Goal: Task Accomplishment & Management: Use online tool/utility

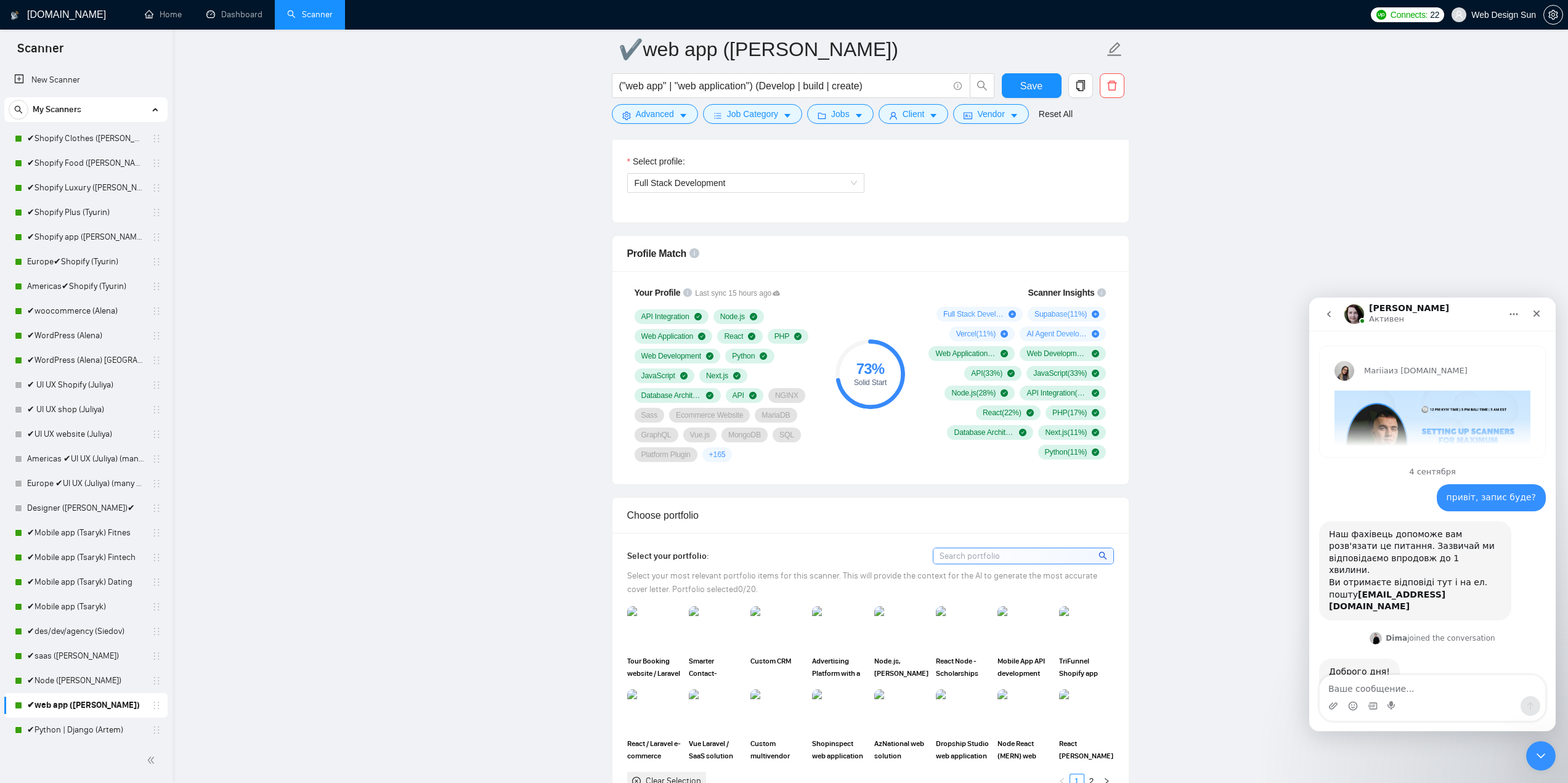
scroll to position [1619, 0]
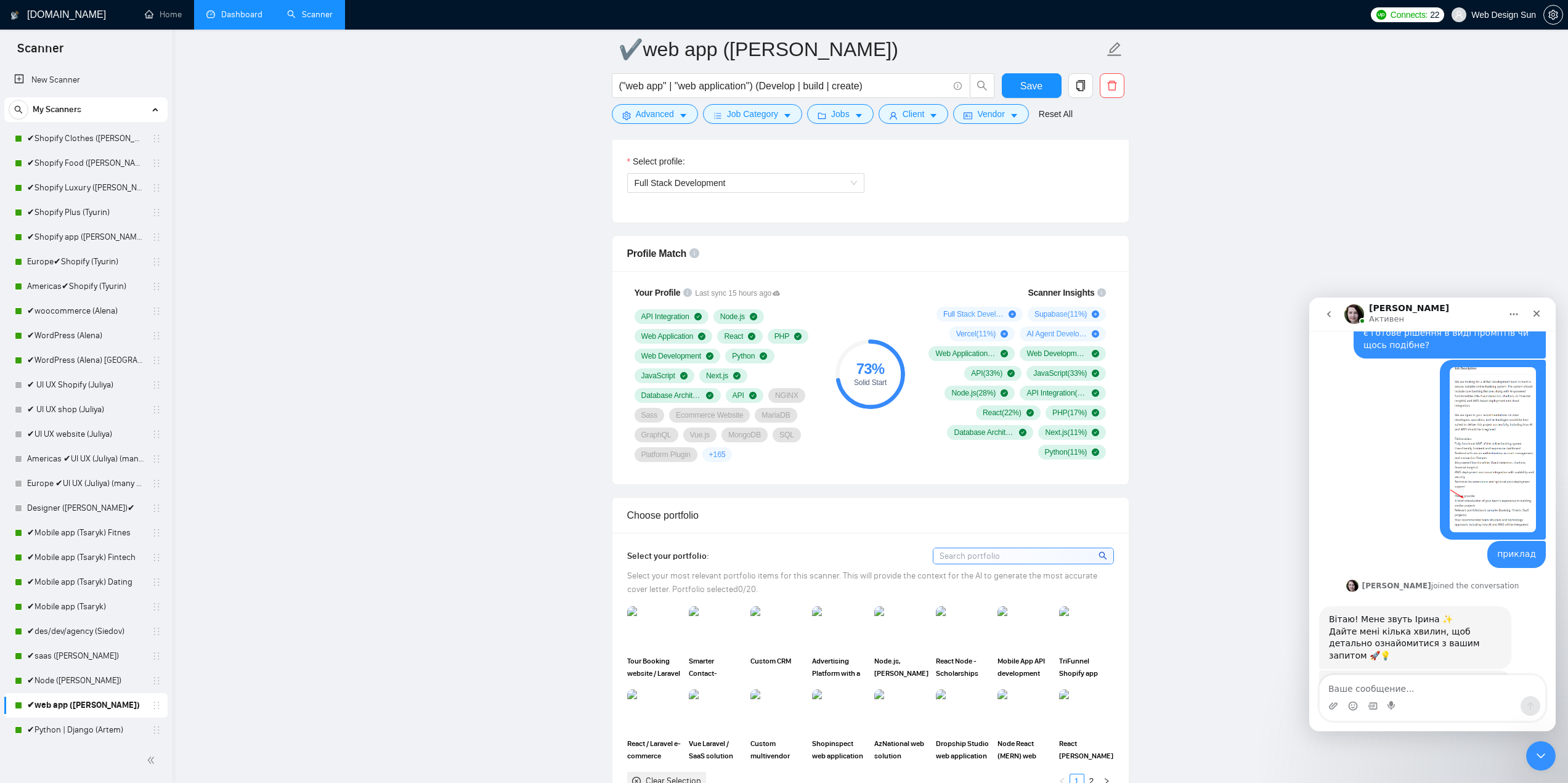
click at [223, 20] on link "Dashboard" at bounding box center [235, 14] width 56 height 10
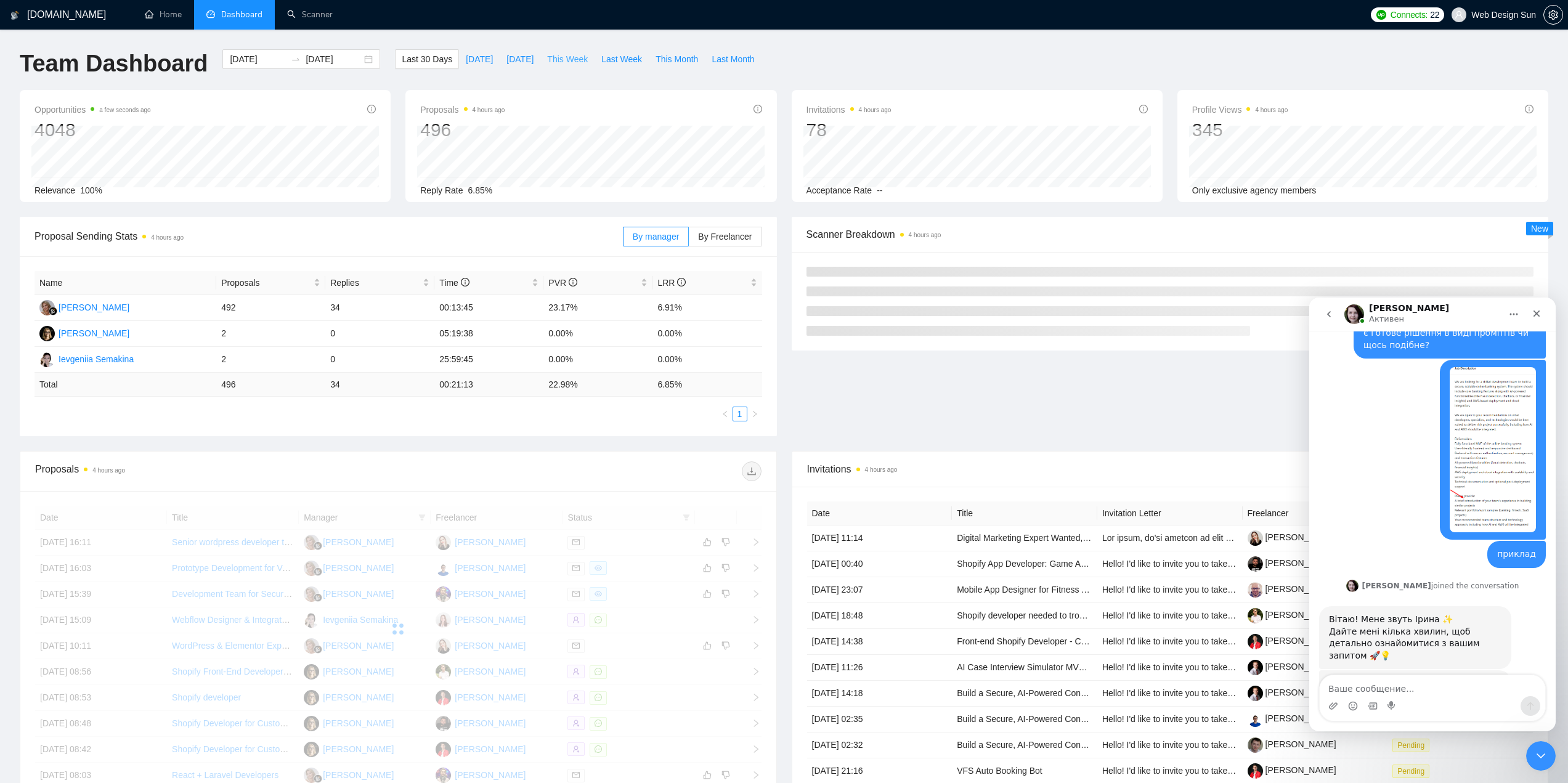
click at [561, 62] on span "This Week" at bounding box center [567, 59] width 41 height 14
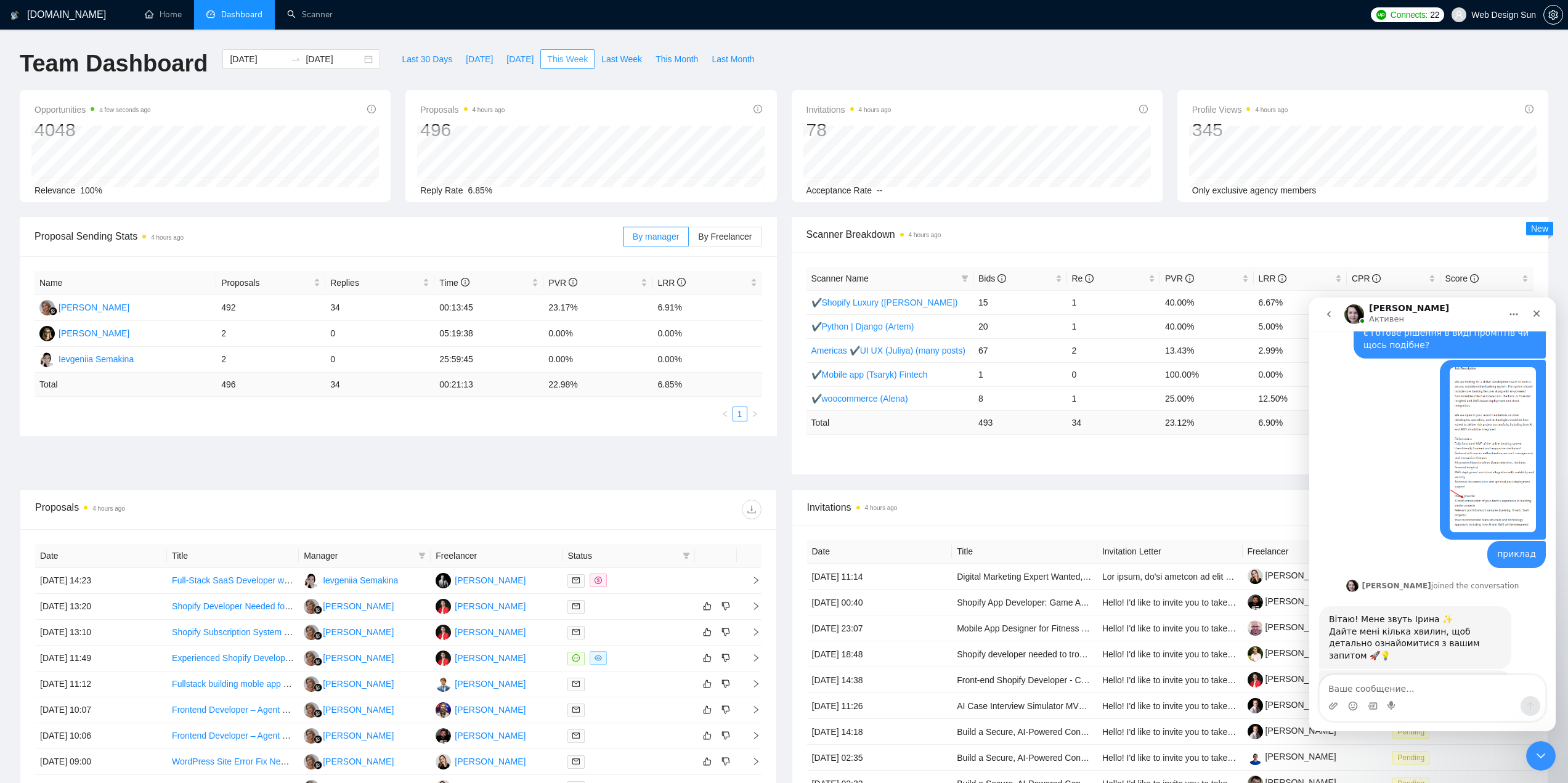
type input "2025-09-29"
type input "2025-10-05"
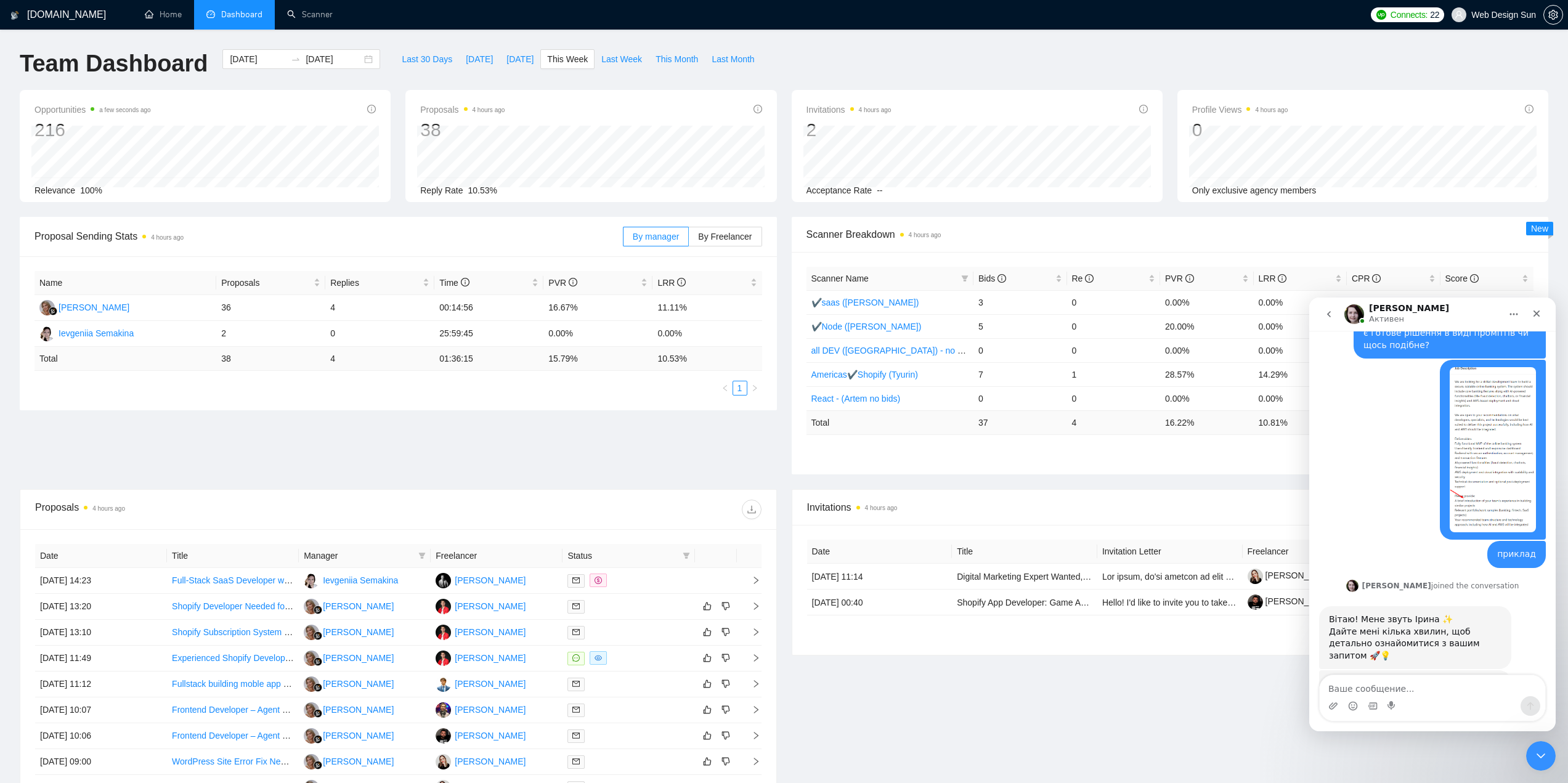
click at [858, 61] on div "Team Dashboard 2025-09-29 2025-10-05 Last 30 Days Today Yesterday This Week Las…" at bounding box center [784, 70] width 1543 height 41
click at [740, 233] on span "By Freelancer" at bounding box center [724, 237] width 54 height 10
click at [689, 239] on input "By Freelancer" at bounding box center [689, 239] width 0 height 0
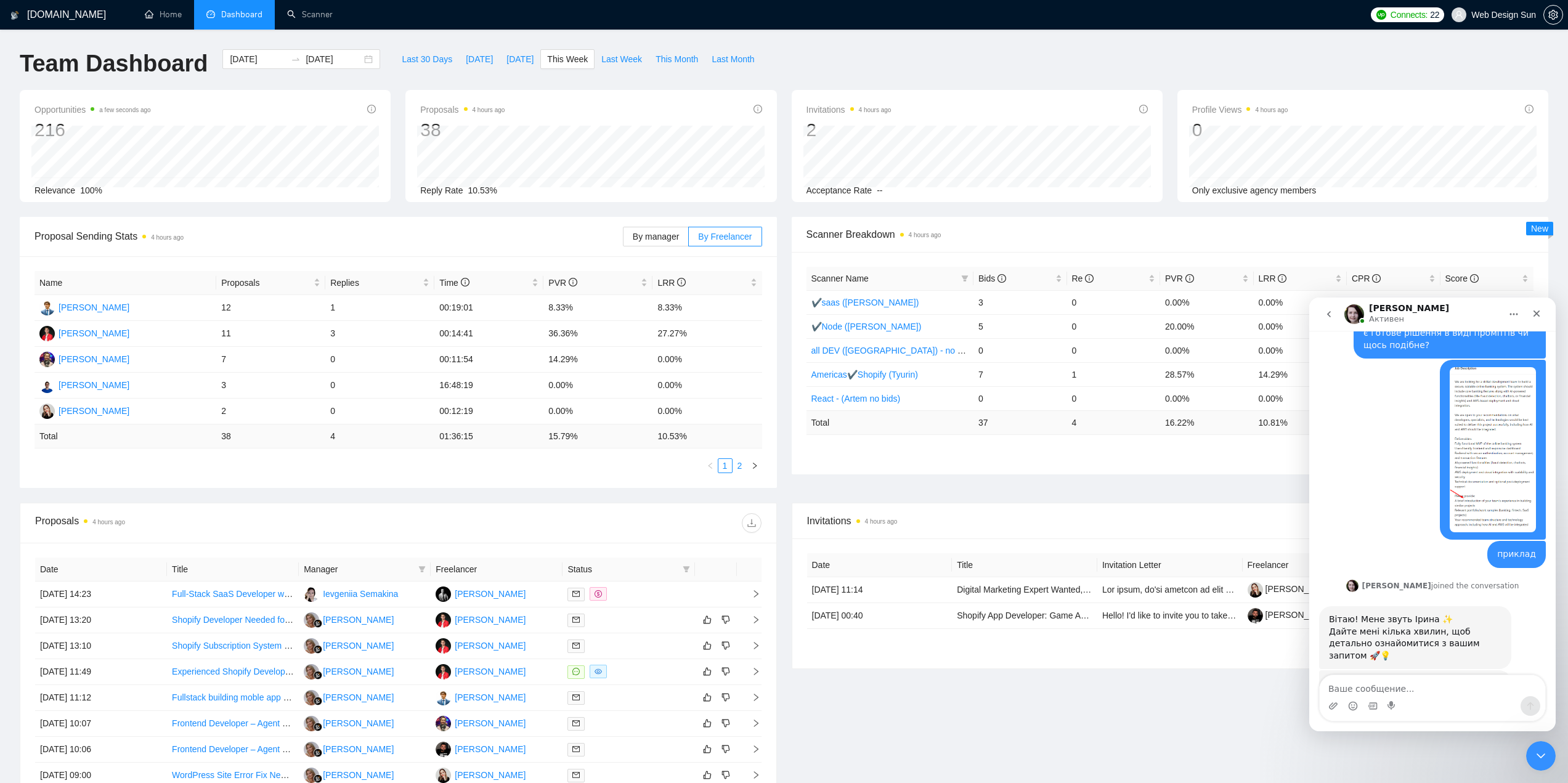
click at [743, 464] on link "2" at bounding box center [740, 466] width 14 height 14
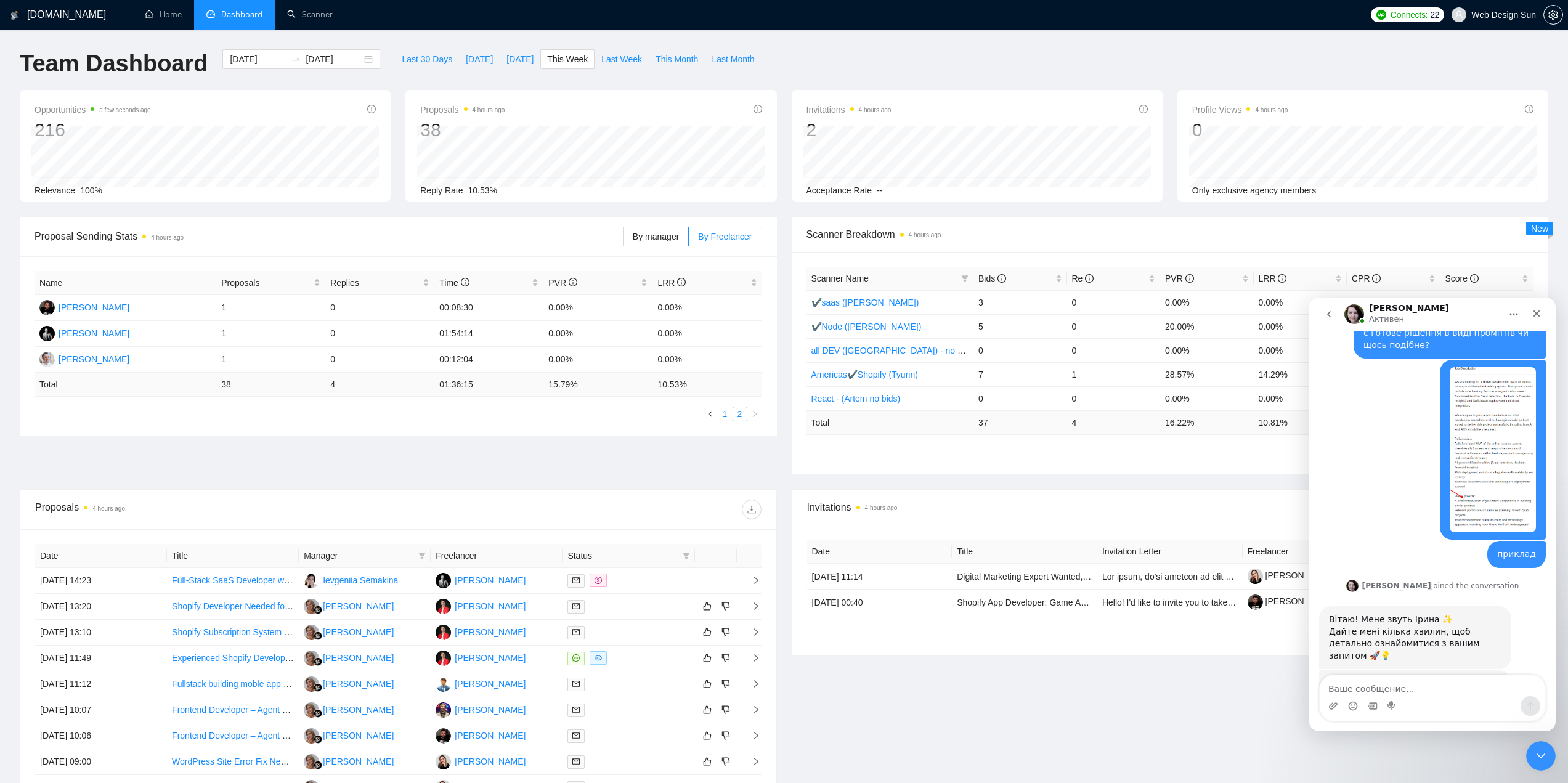
click at [724, 417] on link "1" at bounding box center [725, 414] width 14 height 14
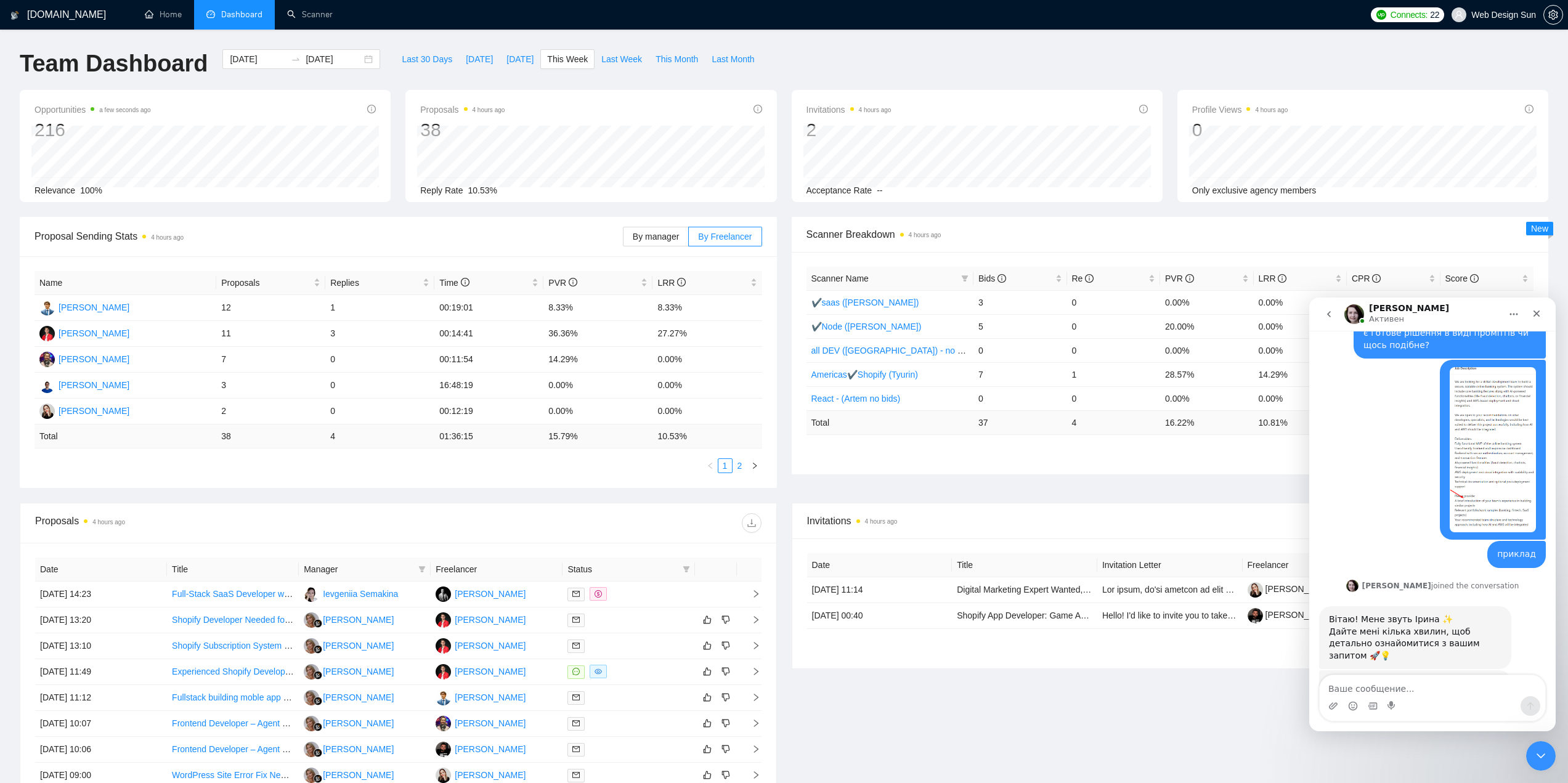
click at [739, 460] on link "2" at bounding box center [740, 466] width 14 height 14
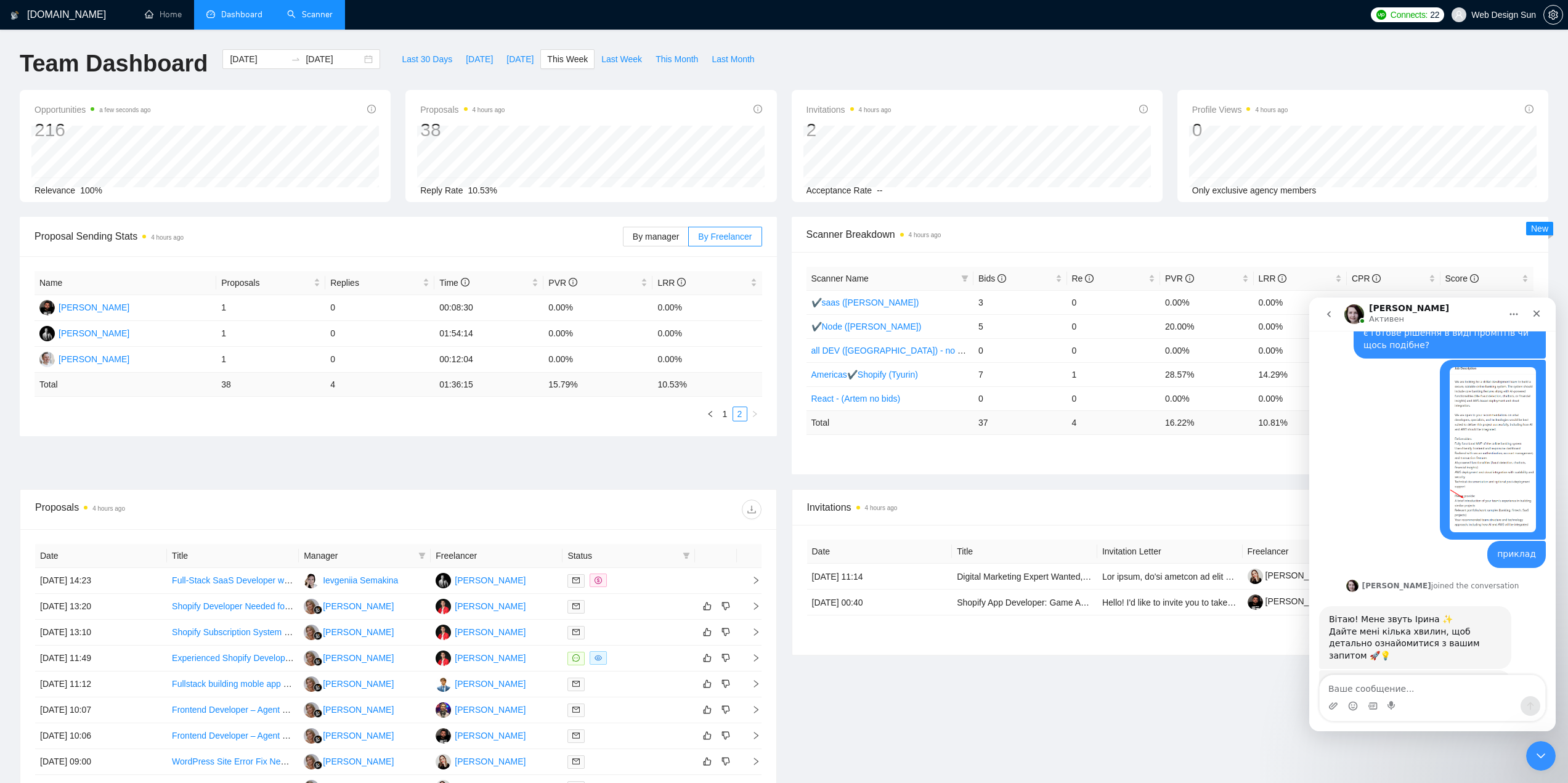
click at [288, 12] on link "Scanner" at bounding box center [310, 14] width 46 height 10
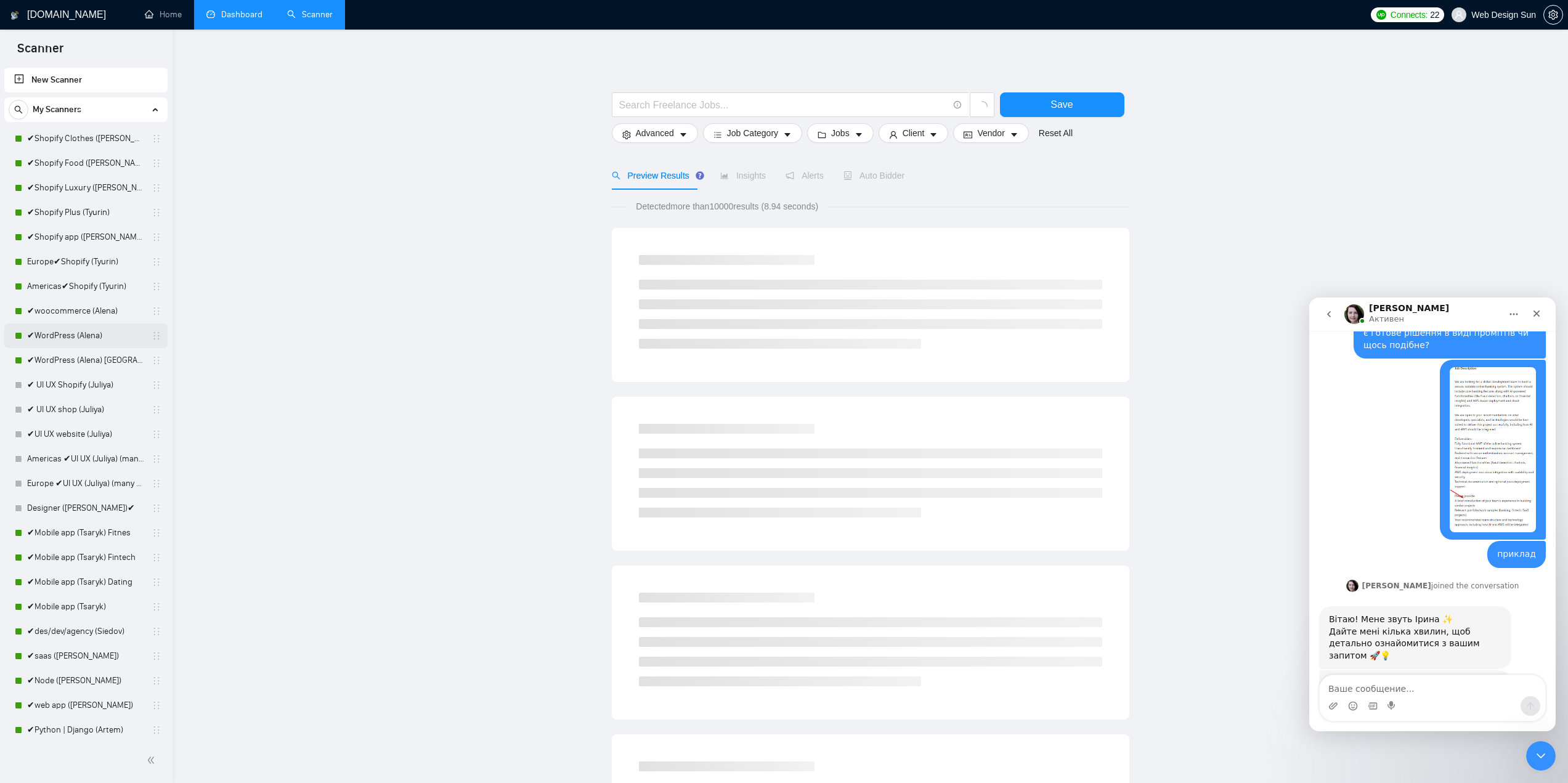
click at [90, 336] on link "✔WordPress (Alena)" at bounding box center [86, 336] width 117 height 25
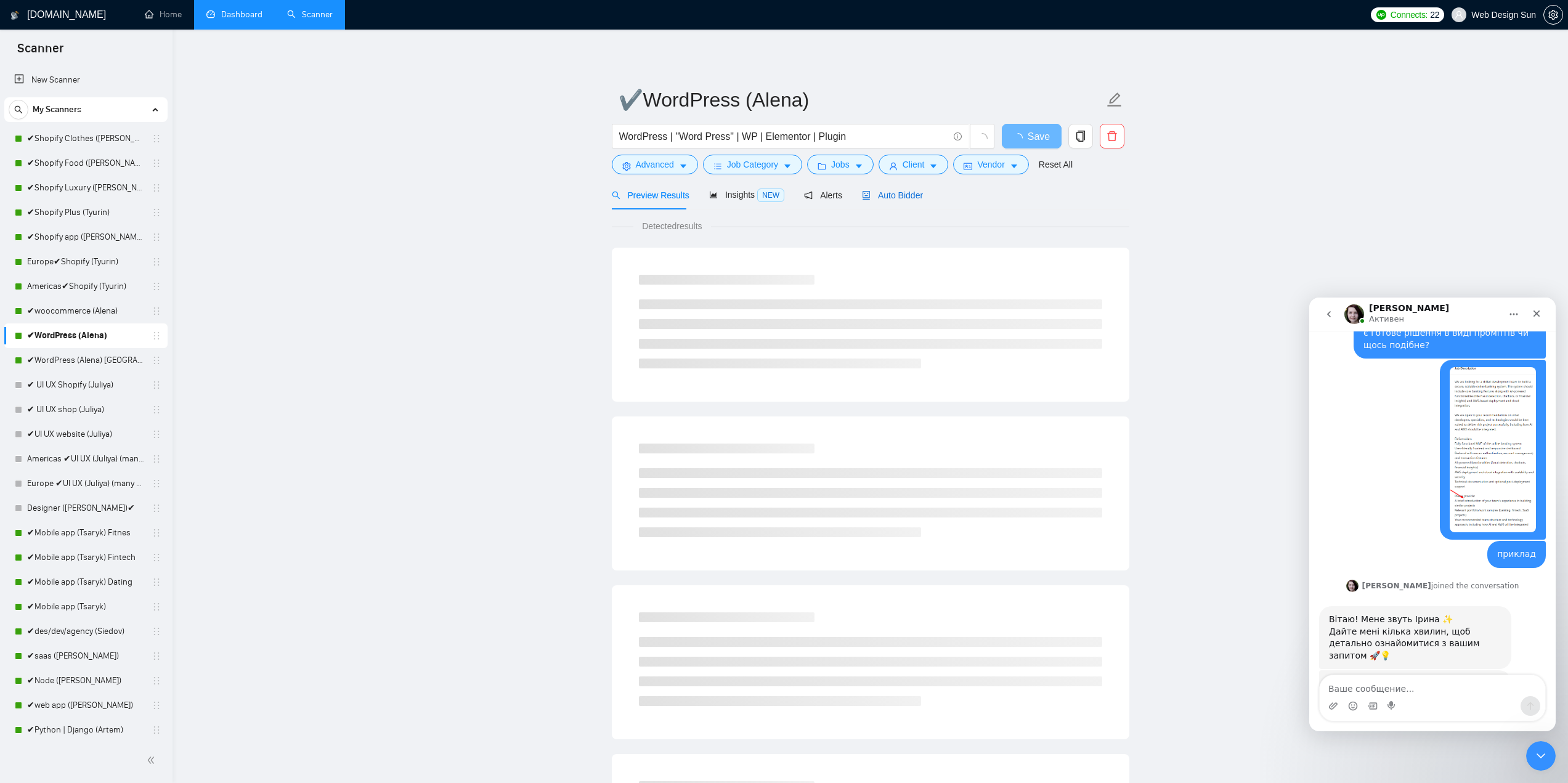
click at [876, 198] on span "Auto Bidder" at bounding box center [892, 195] width 61 height 10
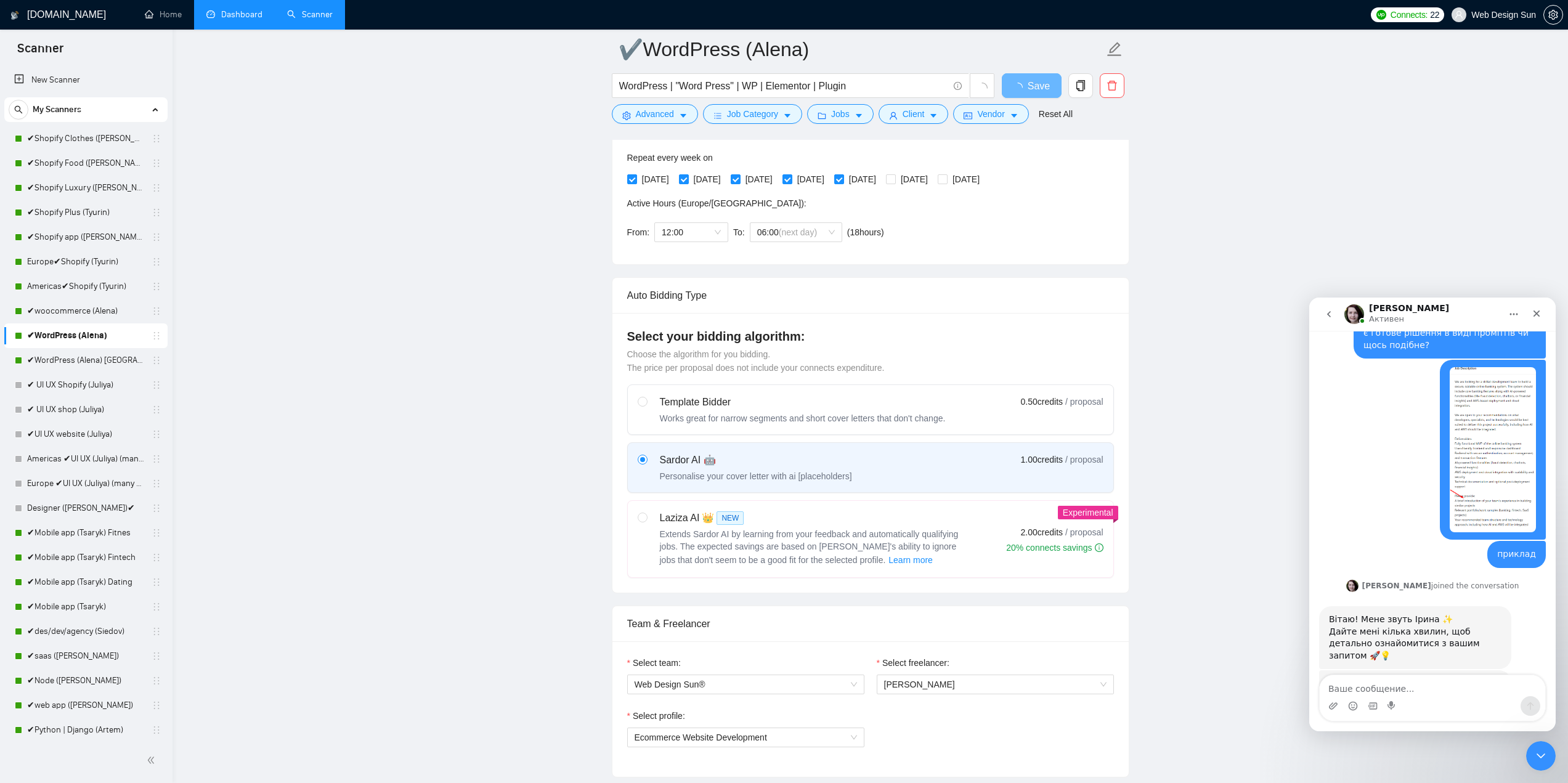
scroll to position [555, 0]
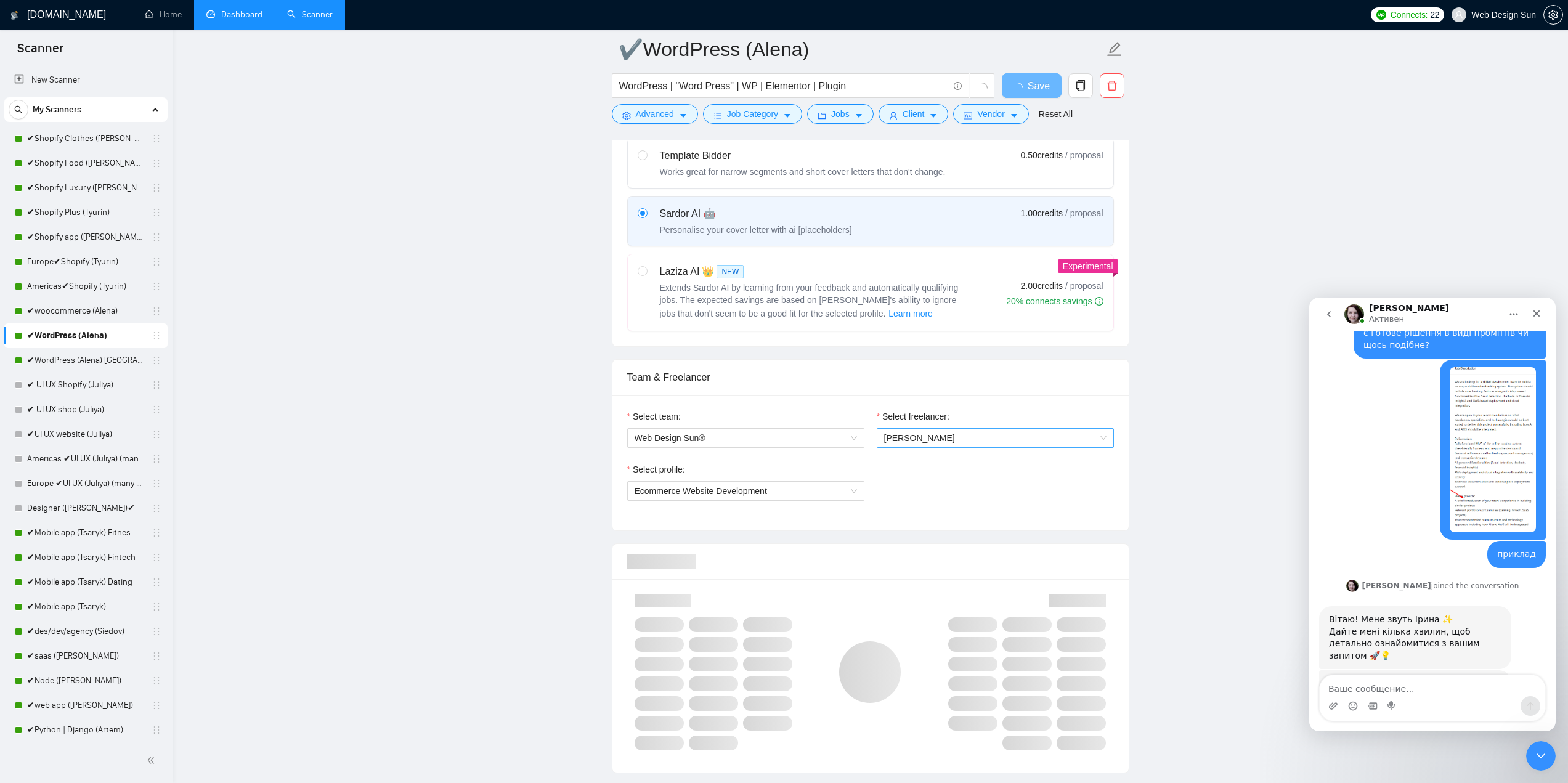
click at [910, 442] on span "Alena Lyahova" at bounding box center [919, 438] width 71 height 10
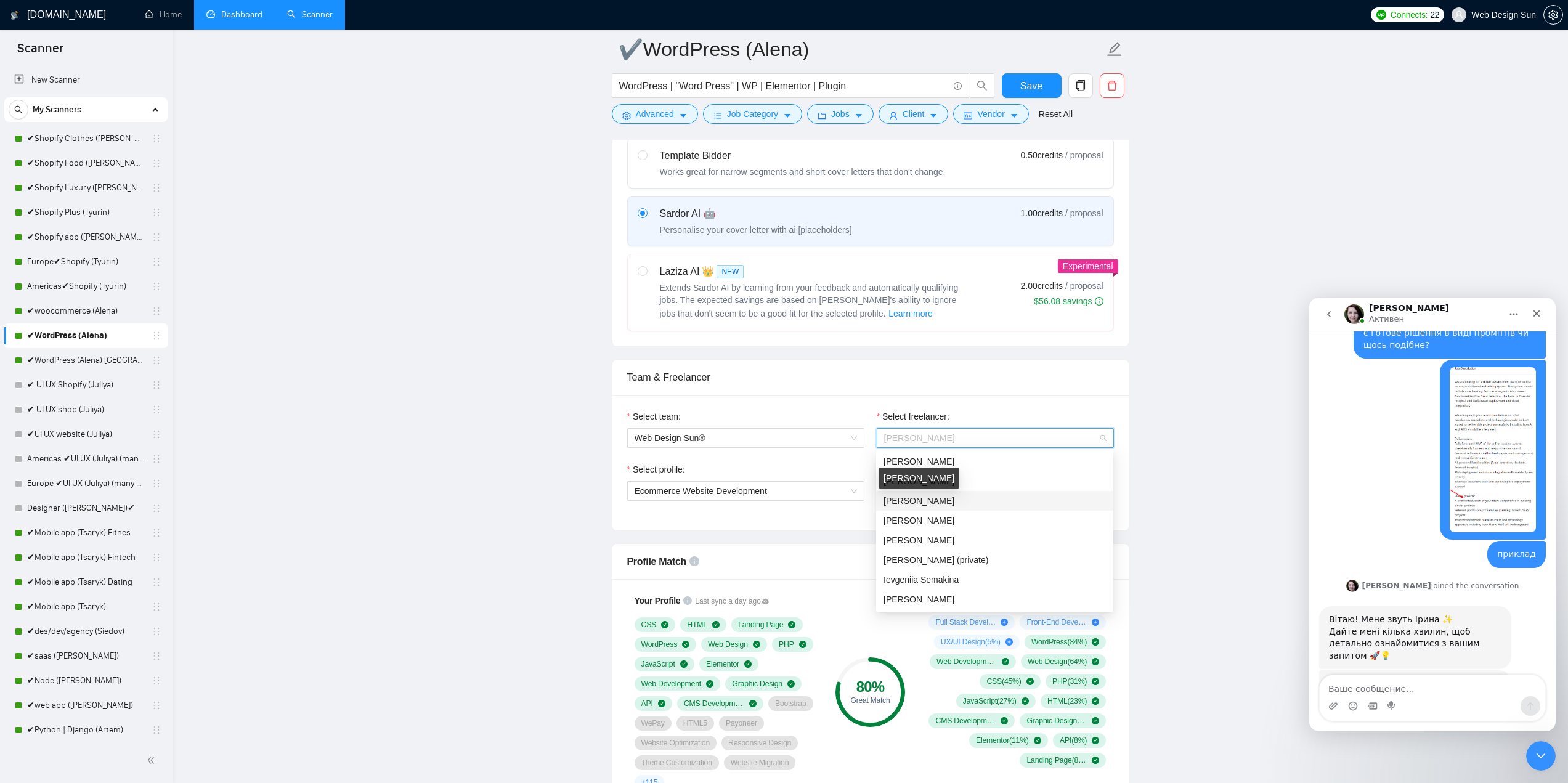
scroll to position [616, 0]
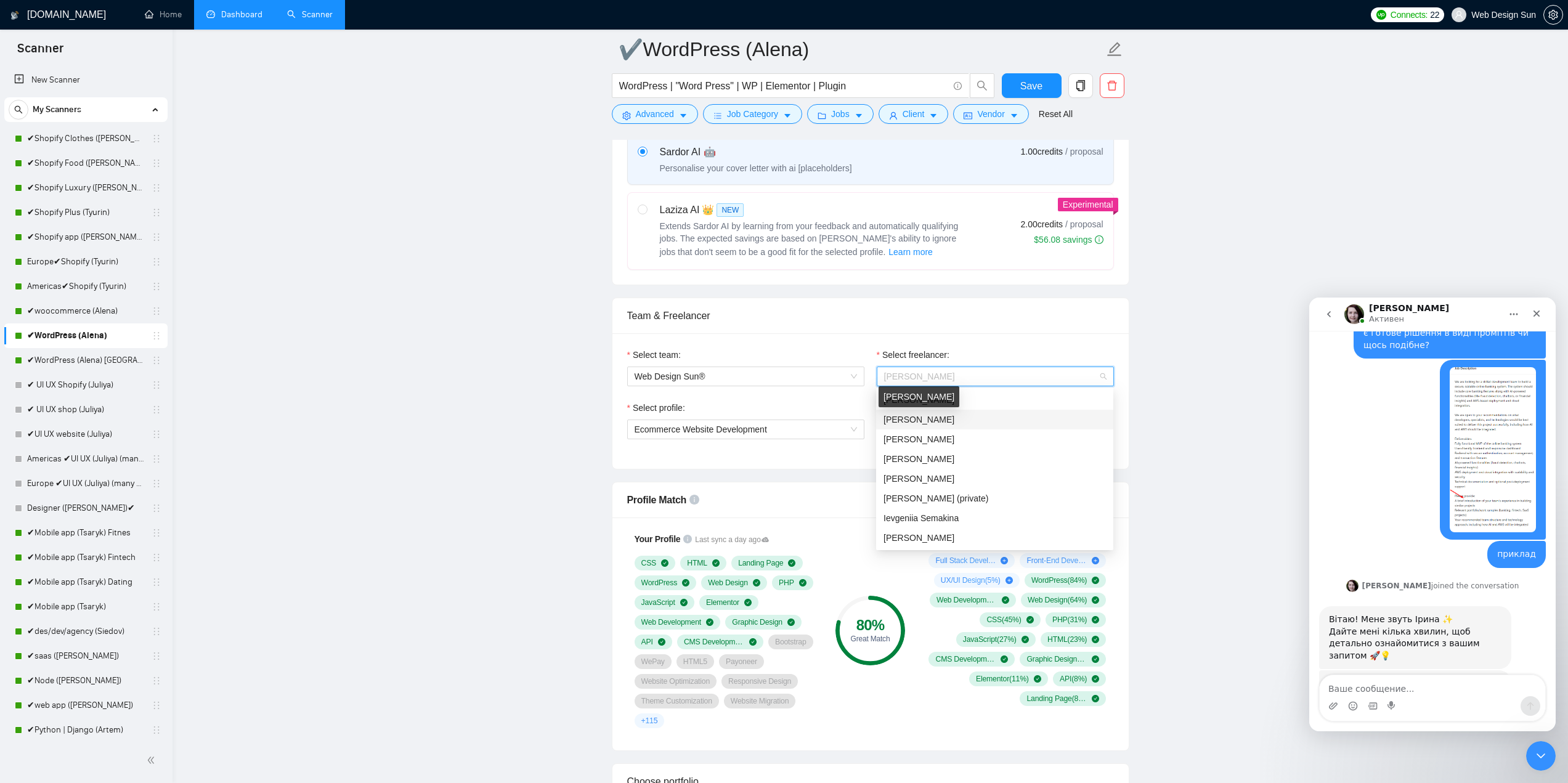
drag, startPoint x: 904, startPoint y: 417, endPoint x: 888, endPoint y: 422, distance: 16.8
click at [904, 417] on span "Yuri Yurchenko" at bounding box center [919, 419] width 71 height 10
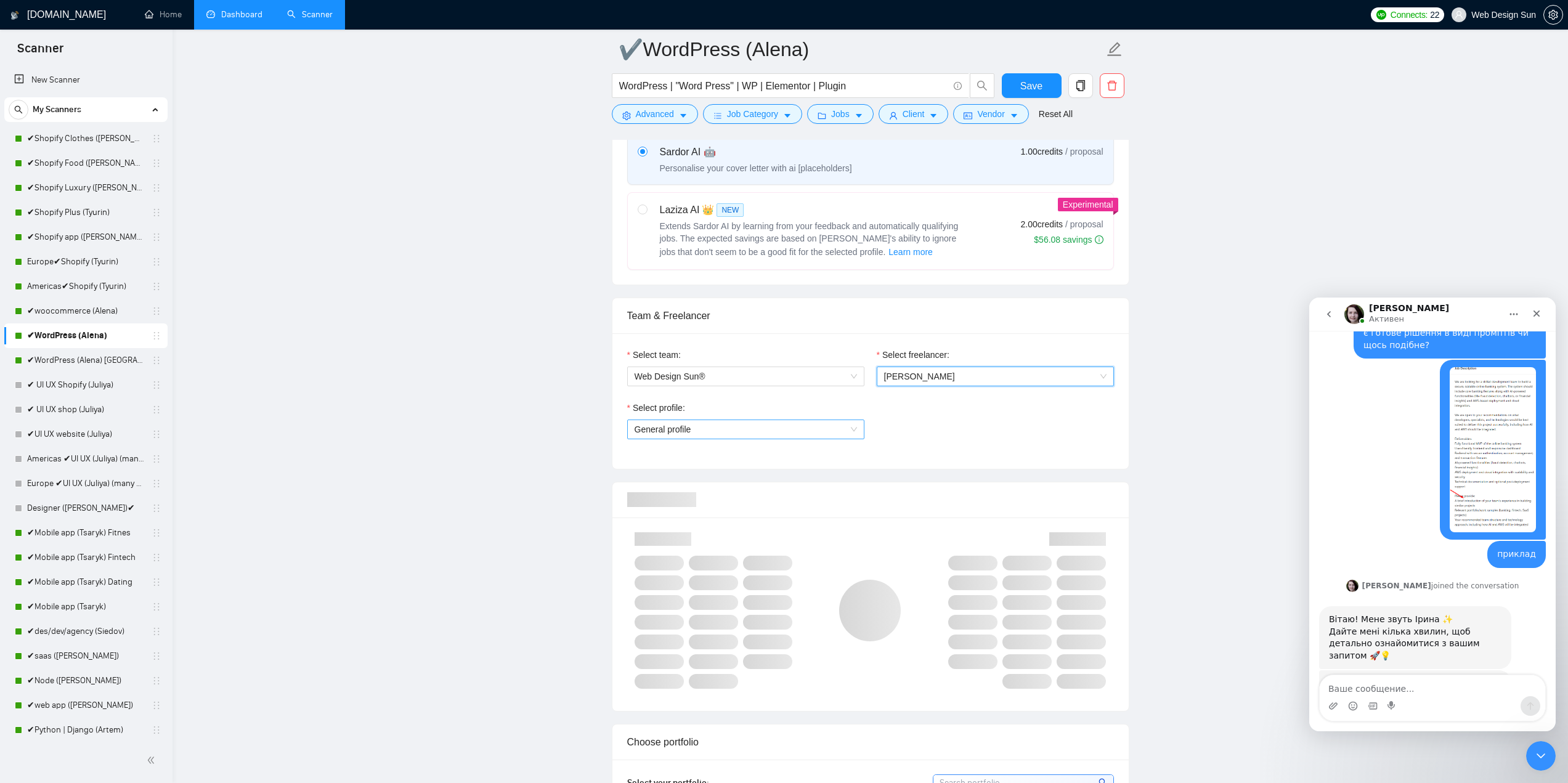
click at [780, 425] on span "General profile" at bounding box center [745, 429] width 222 height 18
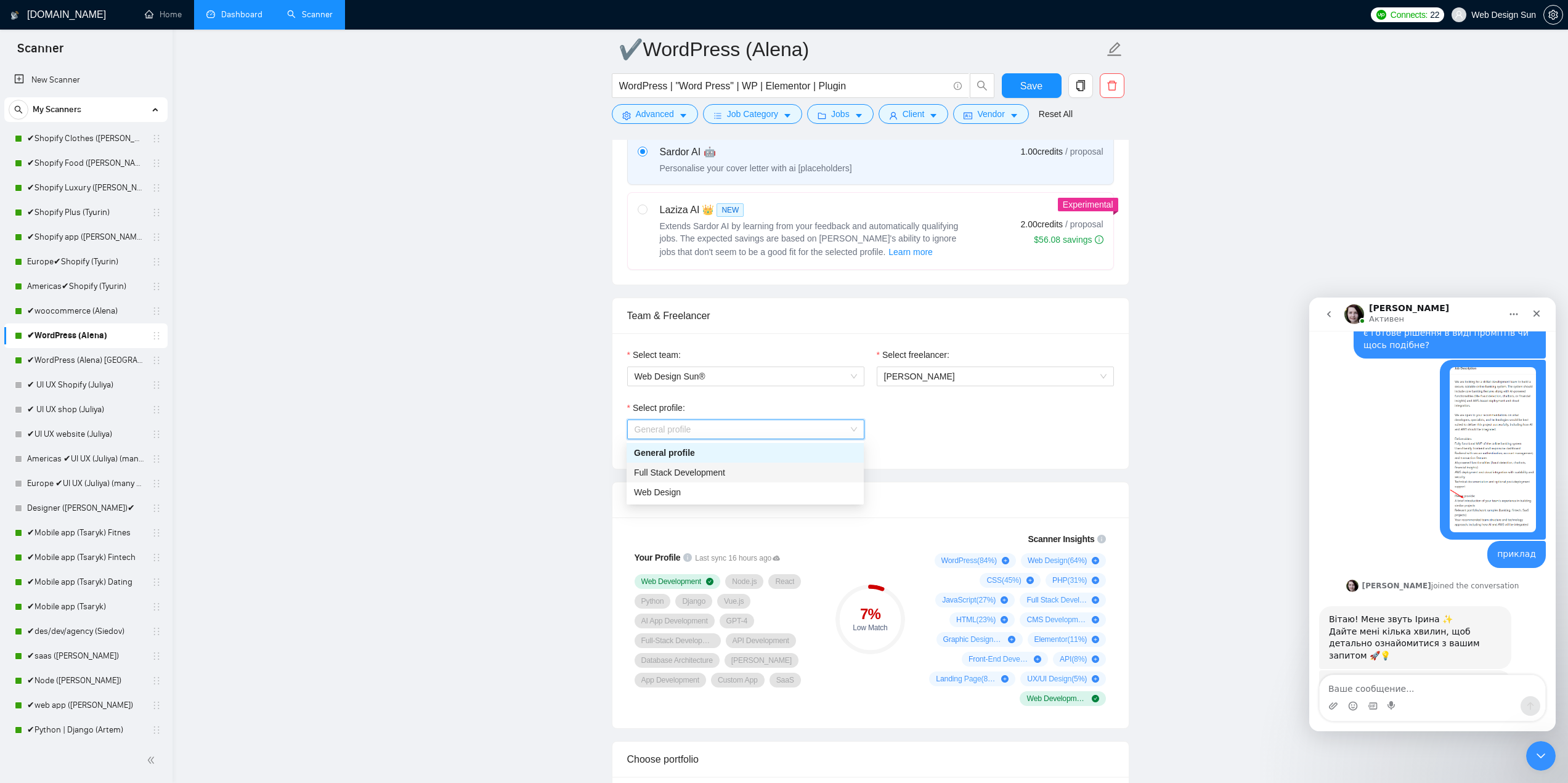
click at [752, 476] on div "Full Stack Development" at bounding box center [745, 473] width 222 height 14
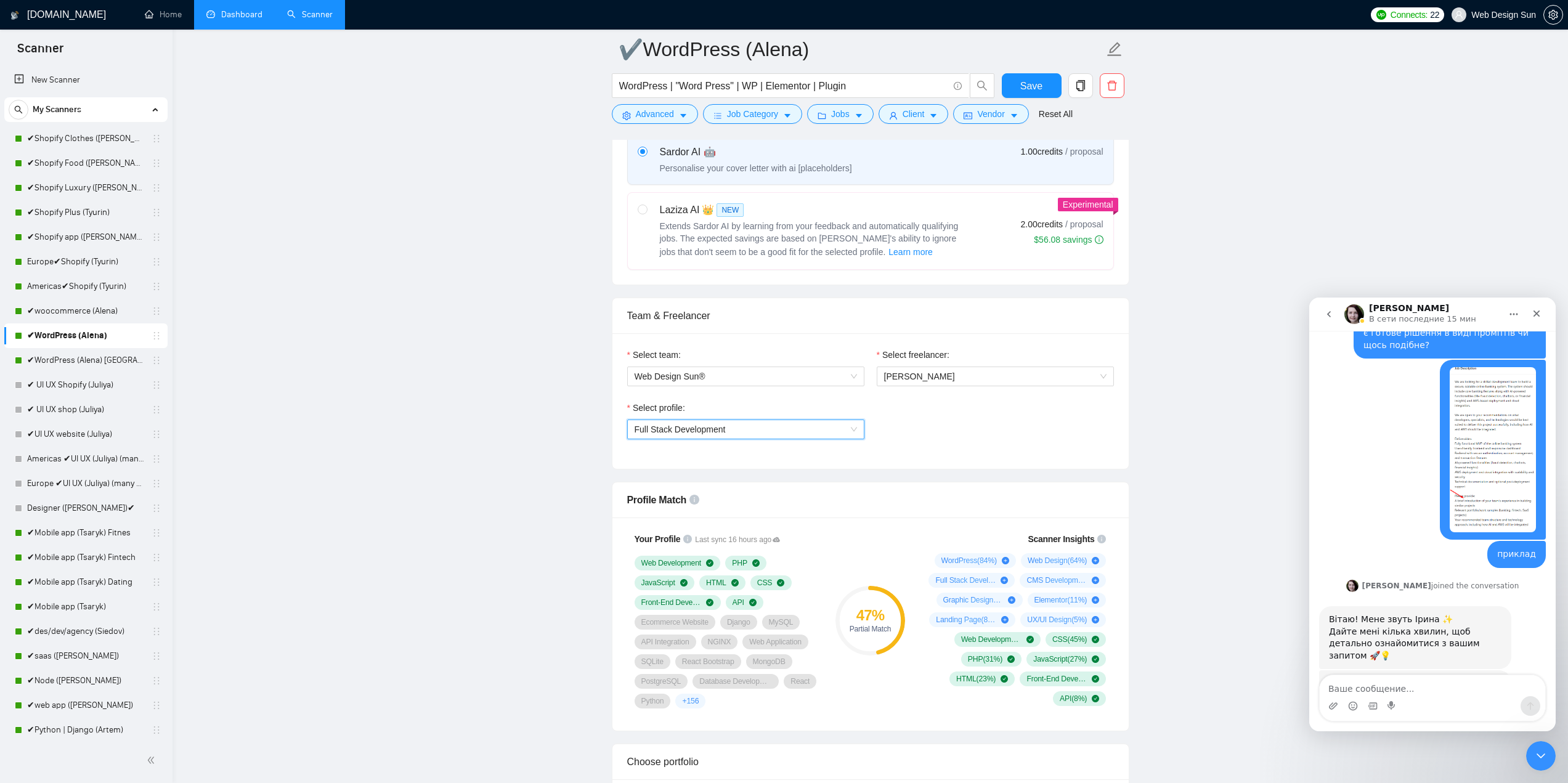
click at [792, 424] on span "Full Stack Development" at bounding box center [745, 429] width 222 height 18
click at [764, 494] on div "Web Design" at bounding box center [745, 492] width 222 height 14
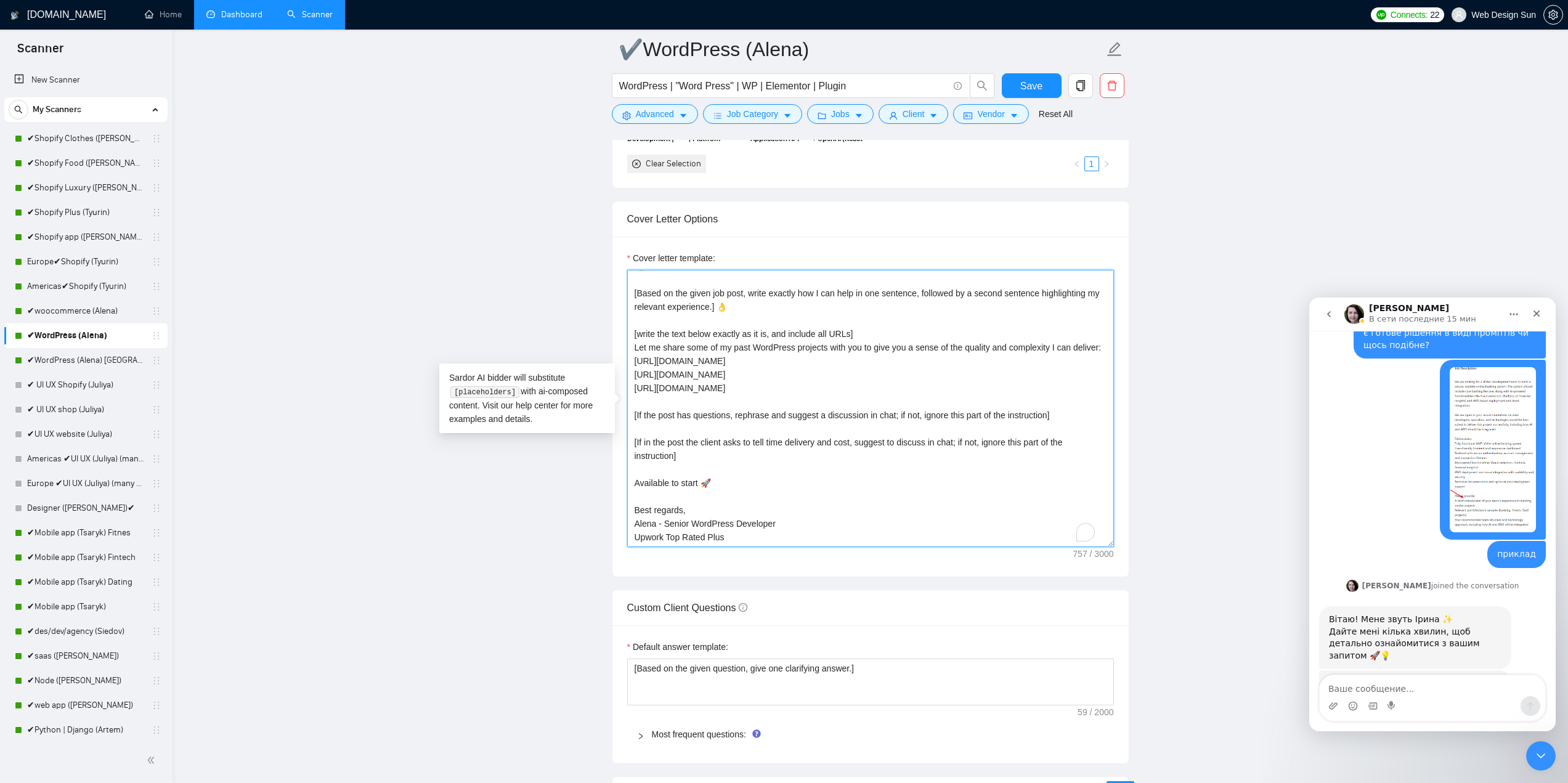
scroll to position [27, 0]
drag, startPoint x: 654, startPoint y: 523, endPoint x: 636, endPoint y: 526, distance: 18.2
click at [636, 526] on textarea "👋Hello [Based on the given job post, write exactly how I can help in one senten…" at bounding box center [871, 409] width 487 height 278
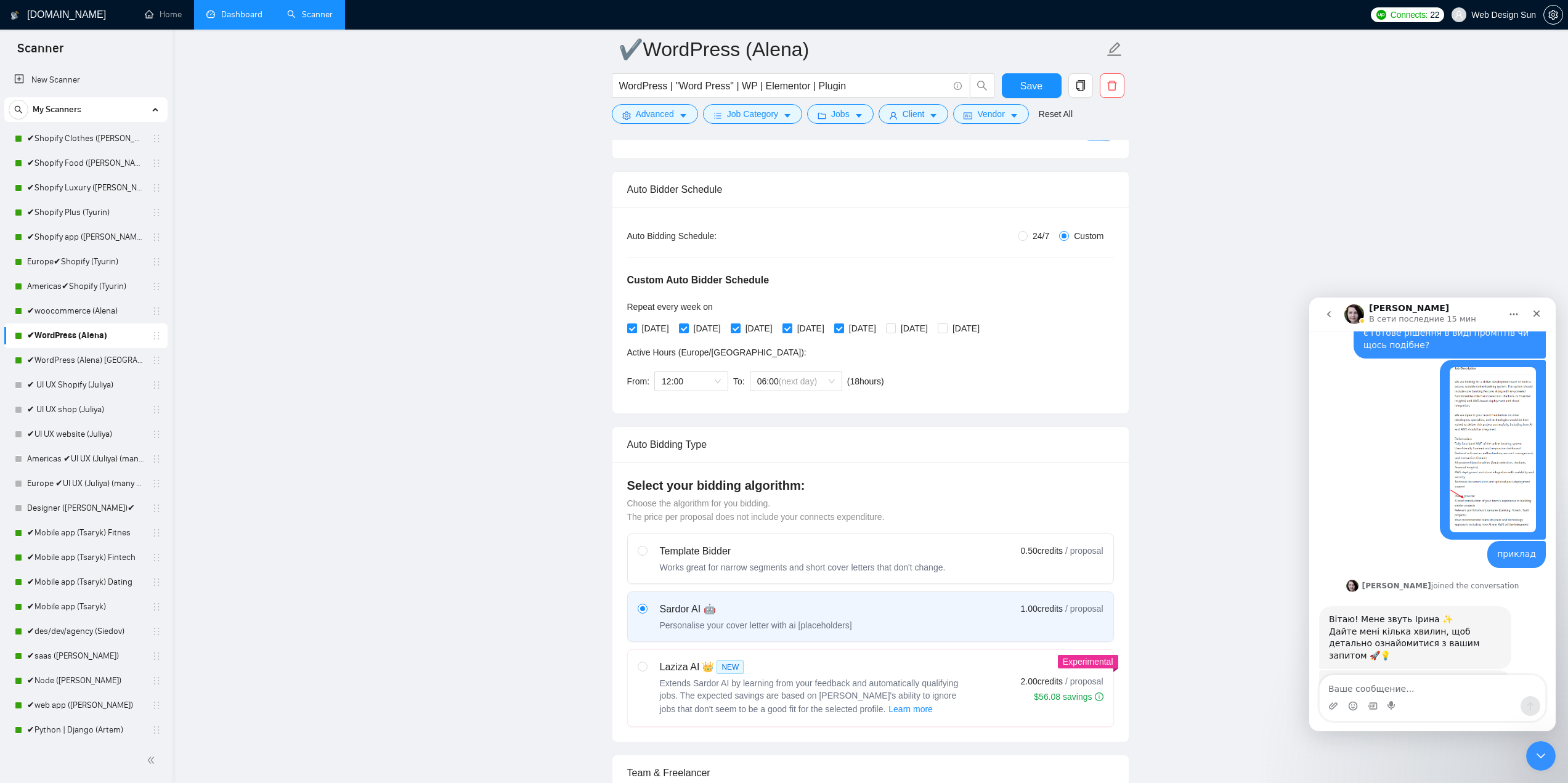
scroll to position [0, 0]
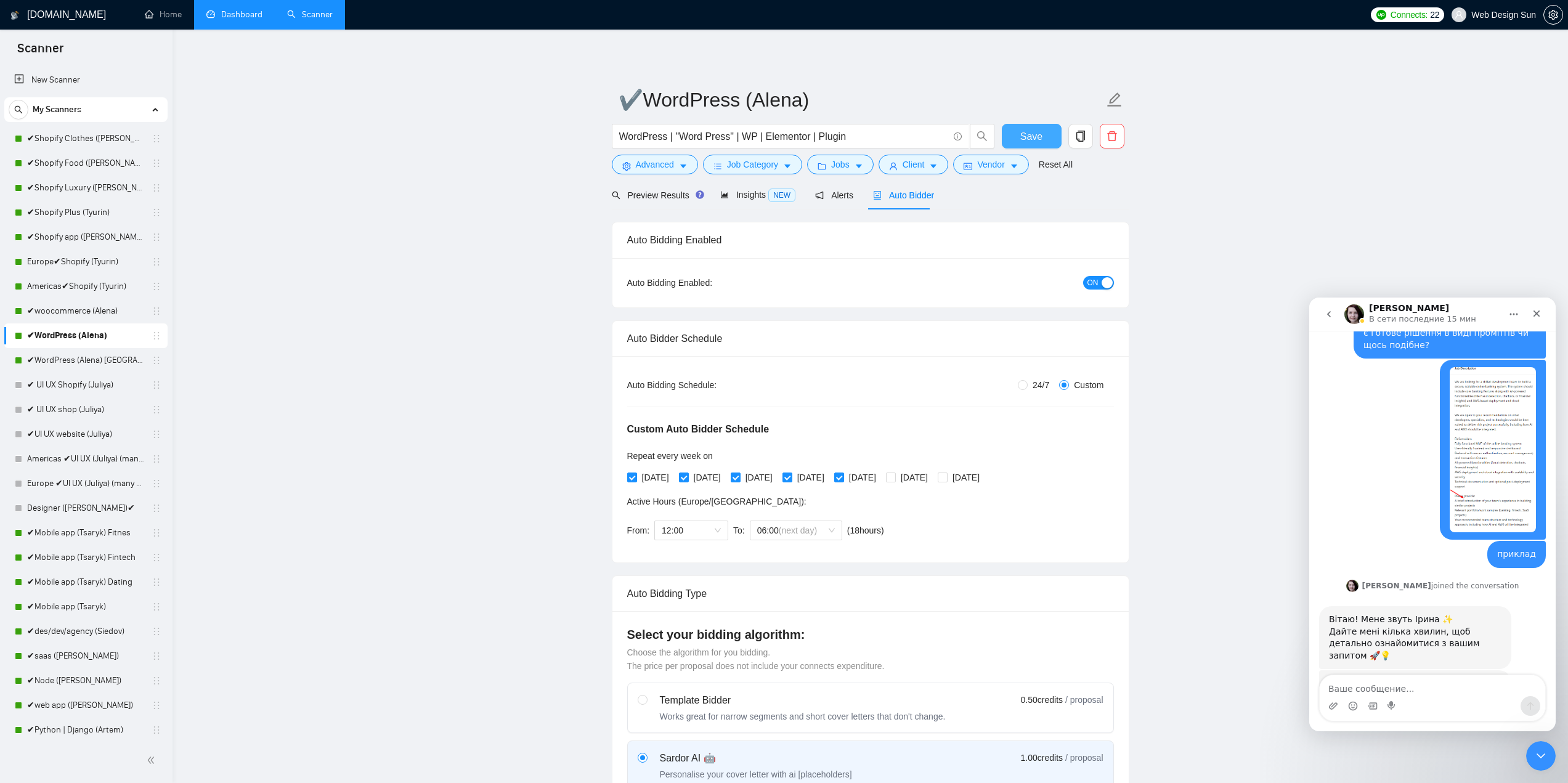
type textarea "👋Hello [Based on the given job post, write exactly how I can help in one senten…"
click at [1036, 133] on span "Save" at bounding box center [1031, 136] width 23 height 16
drag, startPoint x: 103, startPoint y: 359, endPoint x: 514, endPoint y: 343, distance: 411.3
click at [103, 359] on link "✔WordPress (Alena) [GEOGRAPHIC_DATA]" at bounding box center [86, 360] width 117 height 25
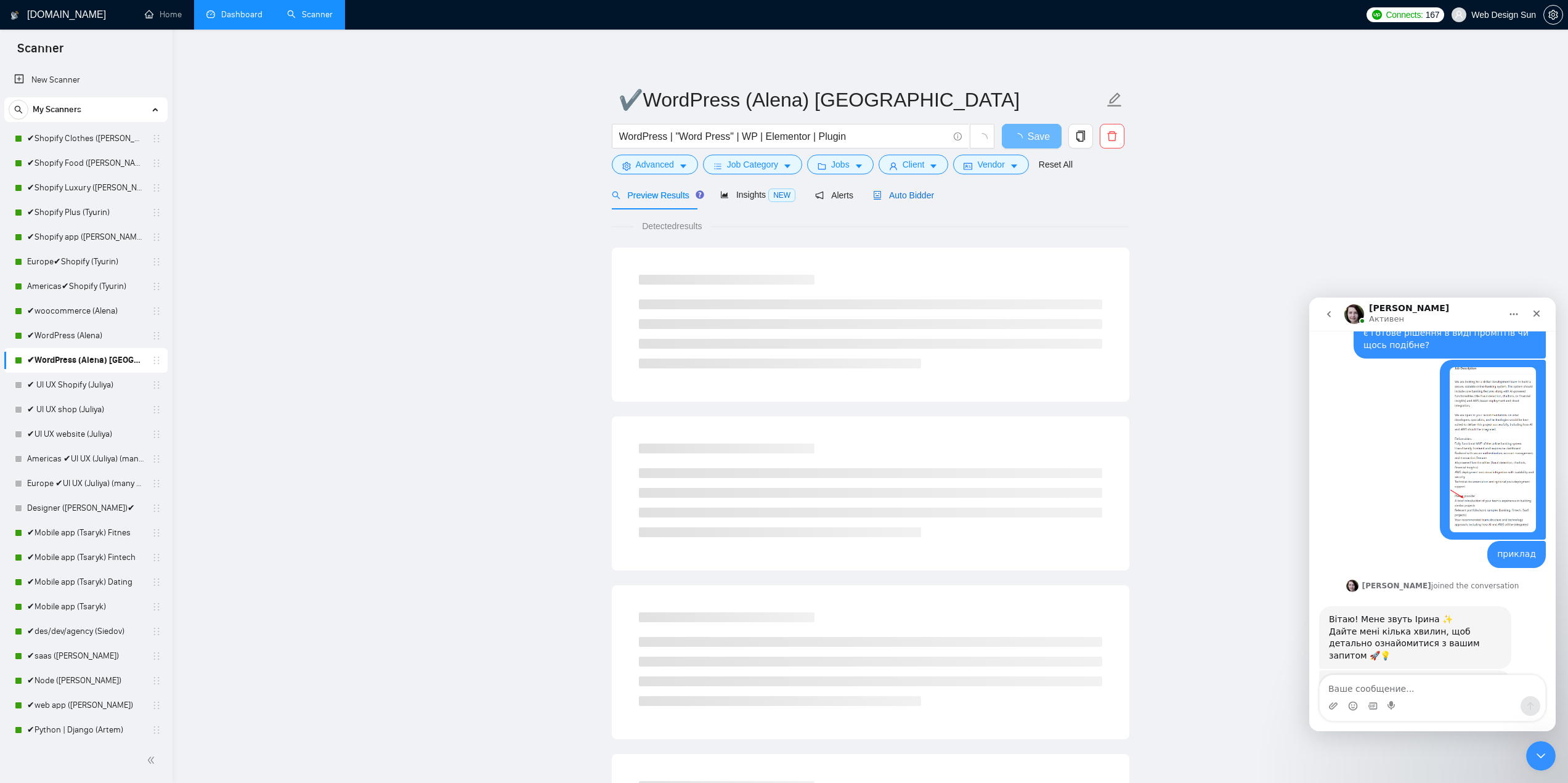
click at [881, 195] on span "Auto Bidder" at bounding box center [903, 195] width 61 height 10
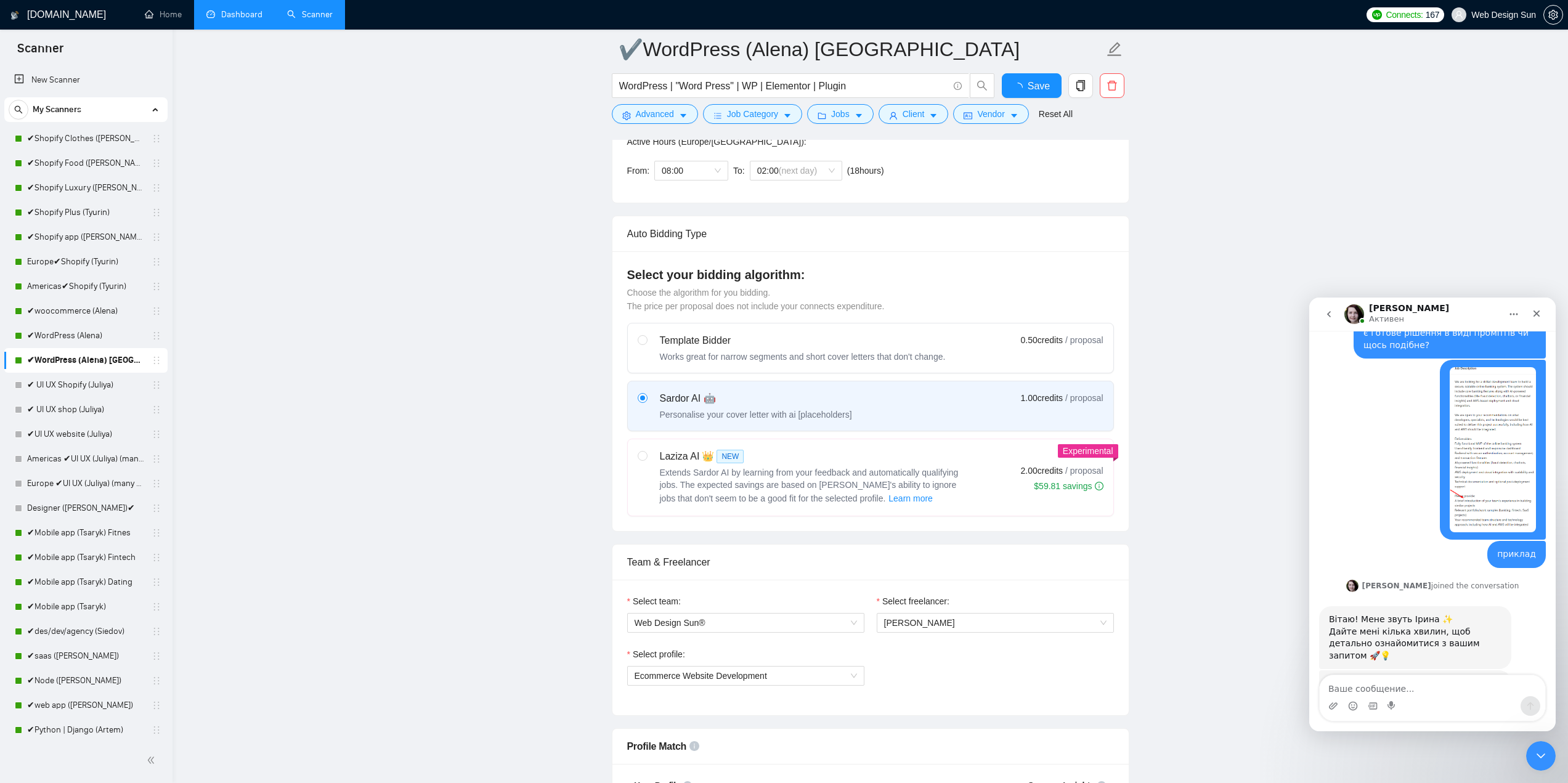
scroll to position [493, 0]
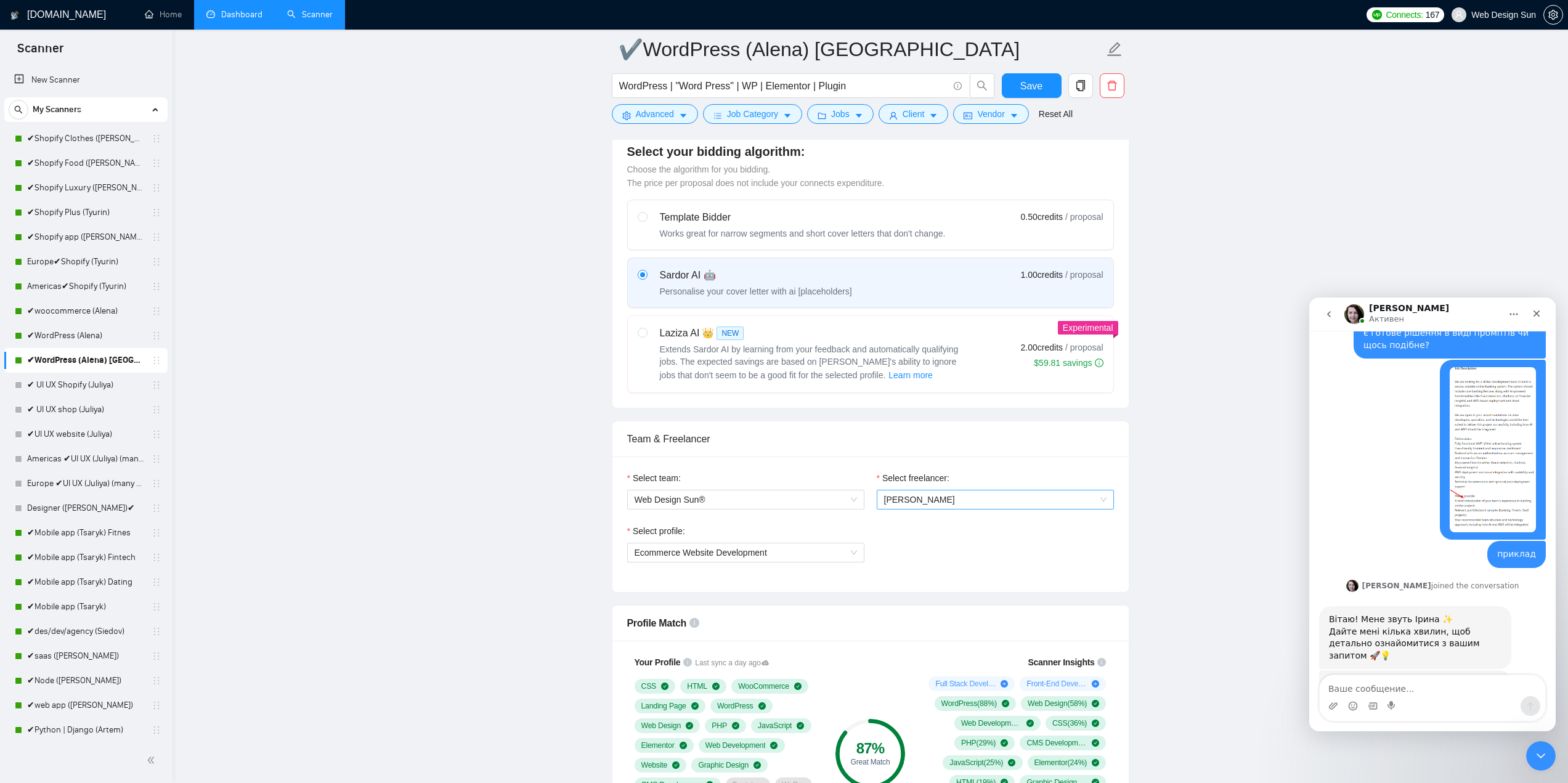
click at [902, 501] on span "Alena Lyahova" at bounding box center [919, 499] width 71 height 10
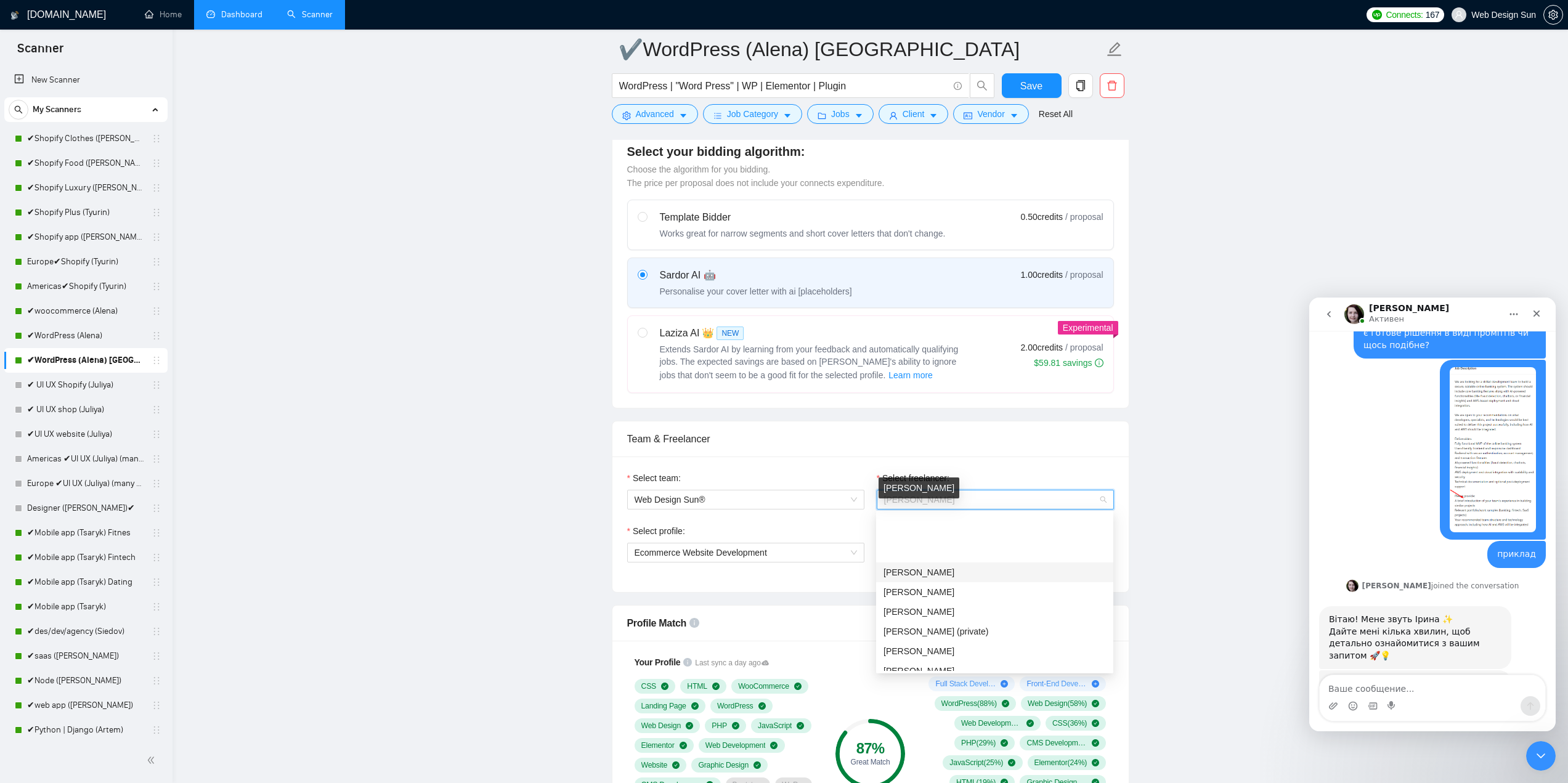
scroll to position [414, 0]
click at [945, 542] on div "Yuri Yurchenko" at bounding box center [994, 543] width 222 height 14
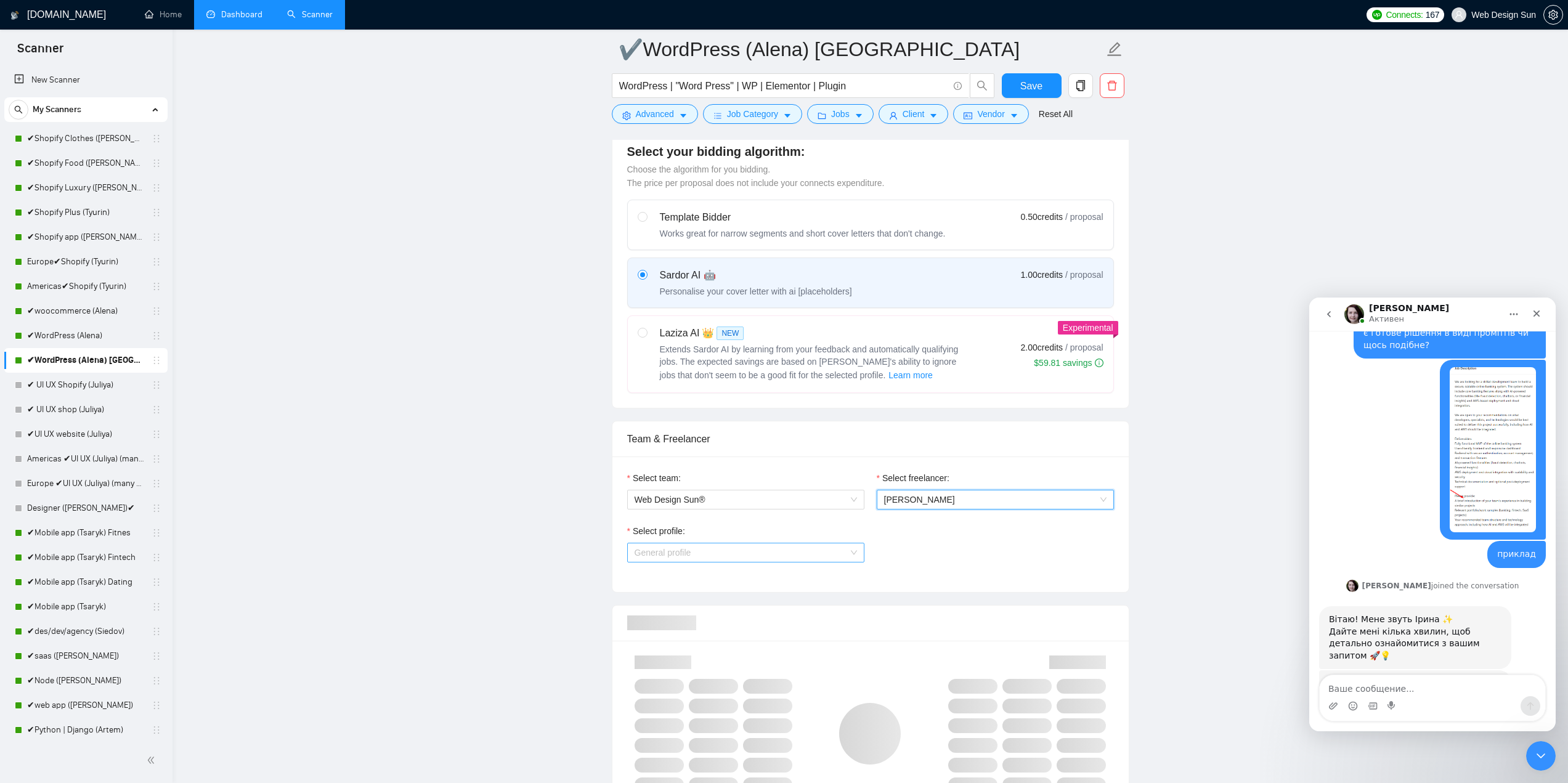
click at [730, 548] on span "General profile" at bounding box center [745, 552] width 222 height 18
click at [703, 617] on div "Web Design" at bounding box center [745, 615] width 222 height 14
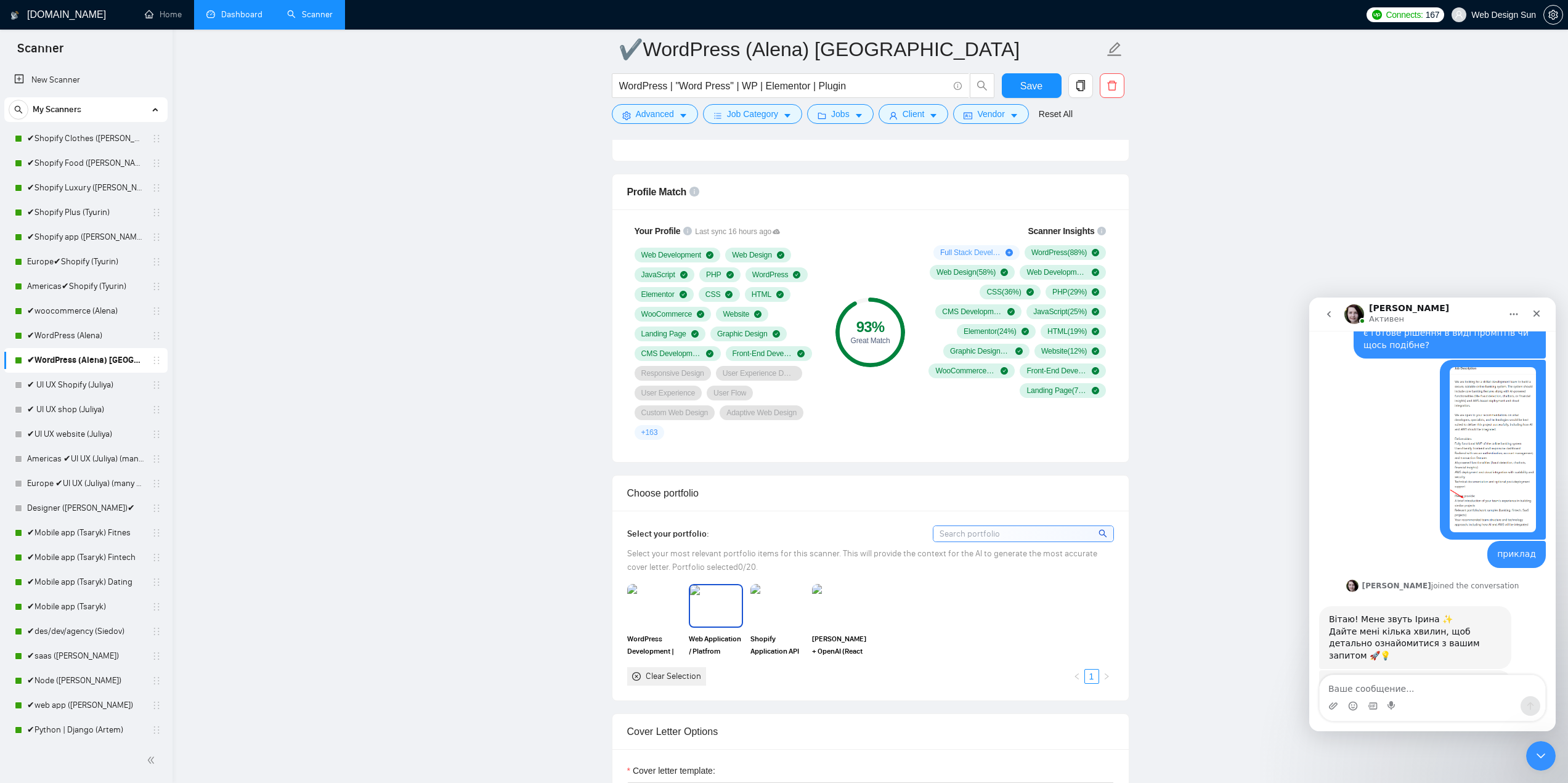
scroll to position [1109, 0]
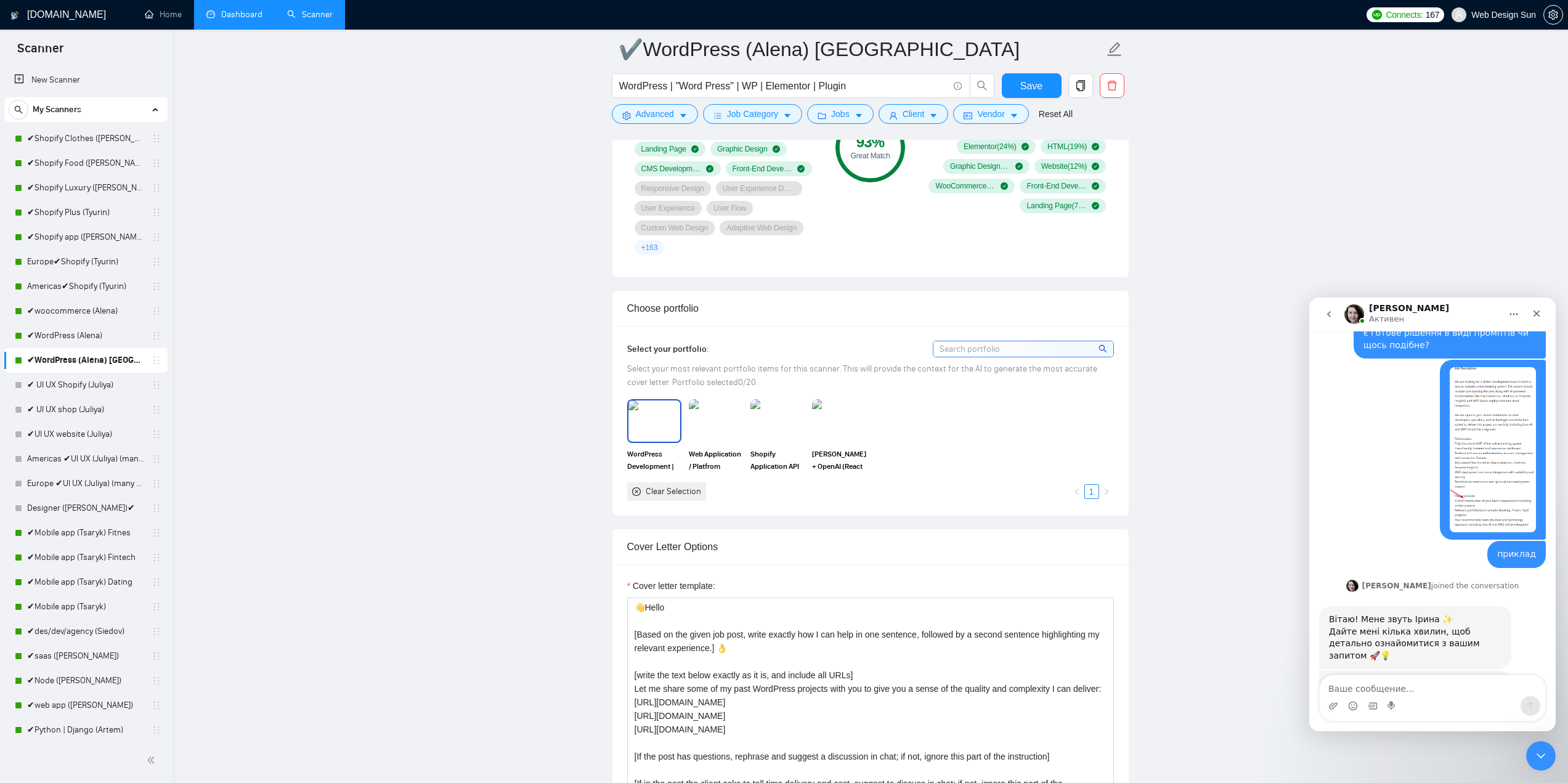
click at [648, 431] on img at bounding box center [654, 421] width 52 height 41
click at [696, 427] on img at bounding box center [715, 420] width 54 height 43
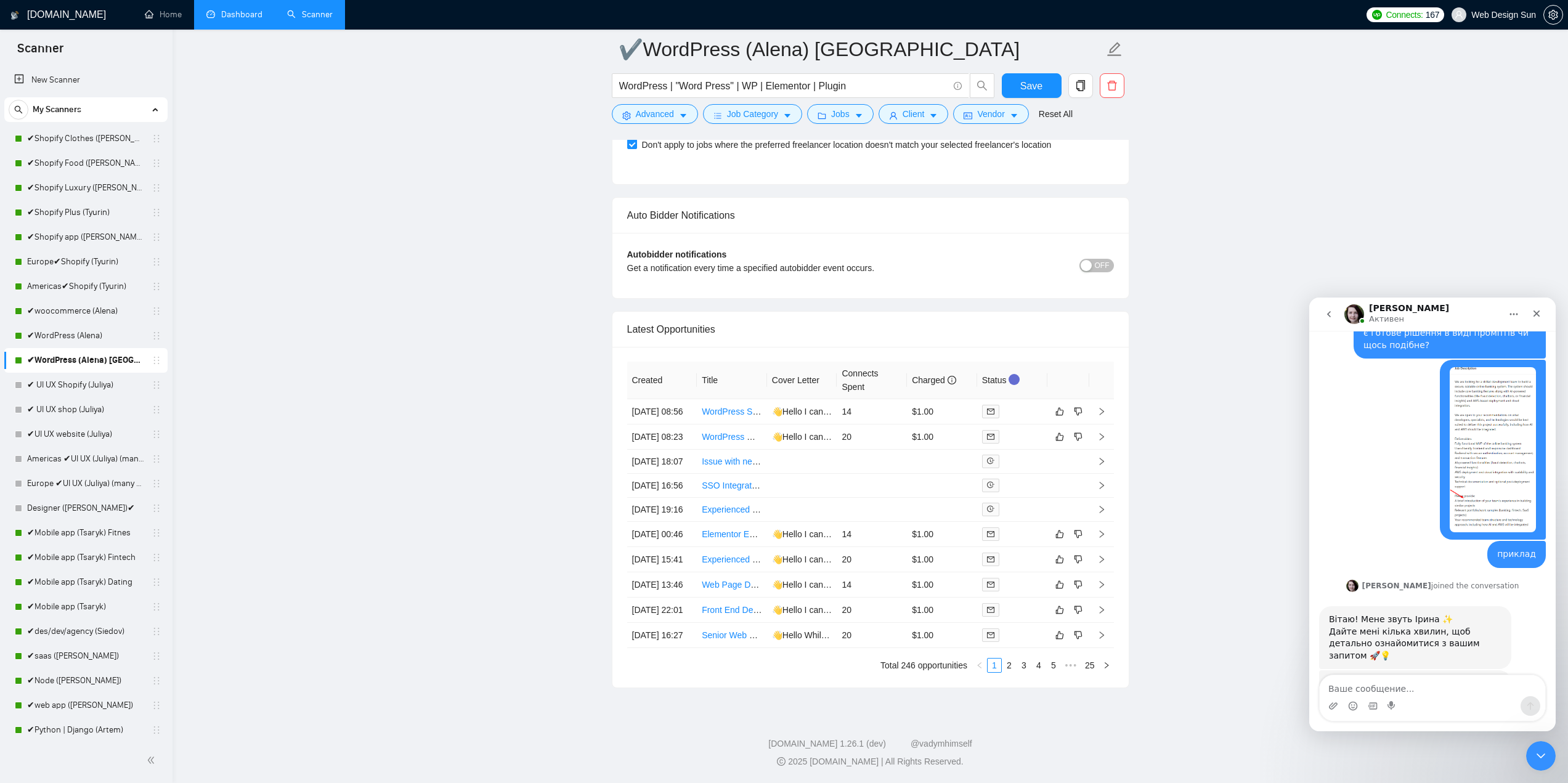
scroll to position [3075, 0]
click at [870, 399] on td "14" at bounding box center [872, 411] width 70 height 25
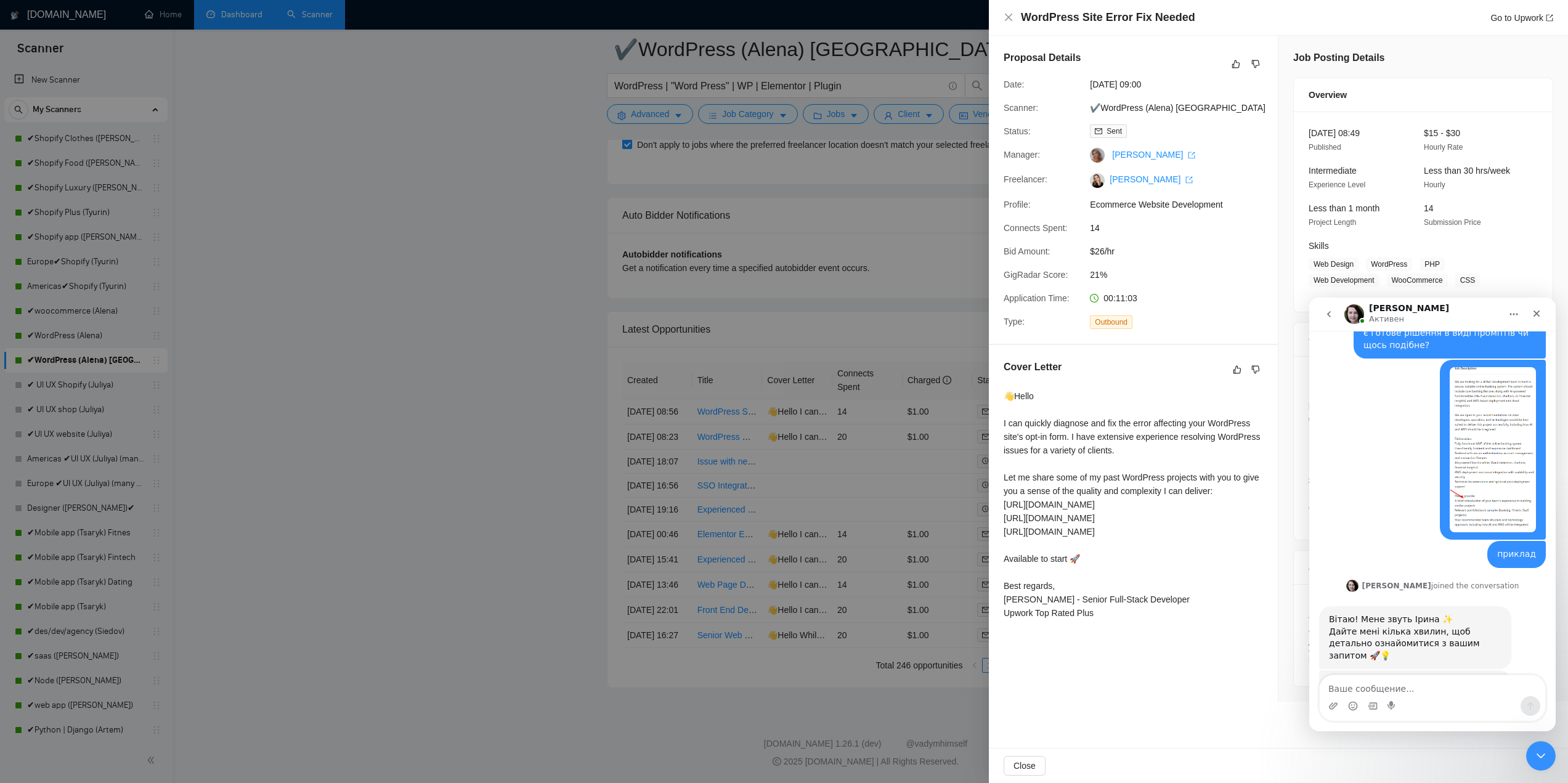
click at [819, 387] on div at bounding box center [784, 392] width 1568 height 783
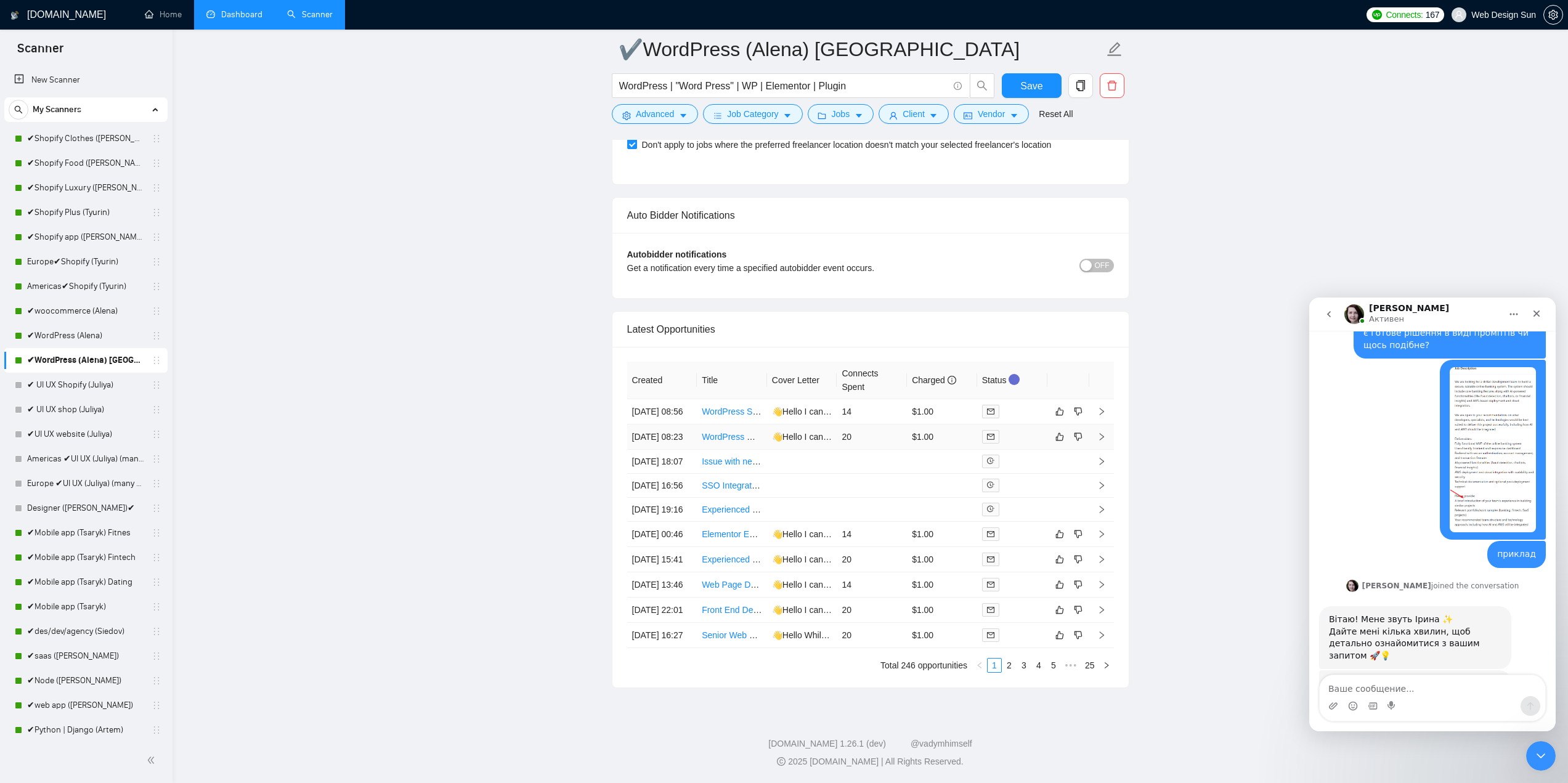
click at [846, 424] on td "20" at bounding box center [872, 437] width 70 height 25
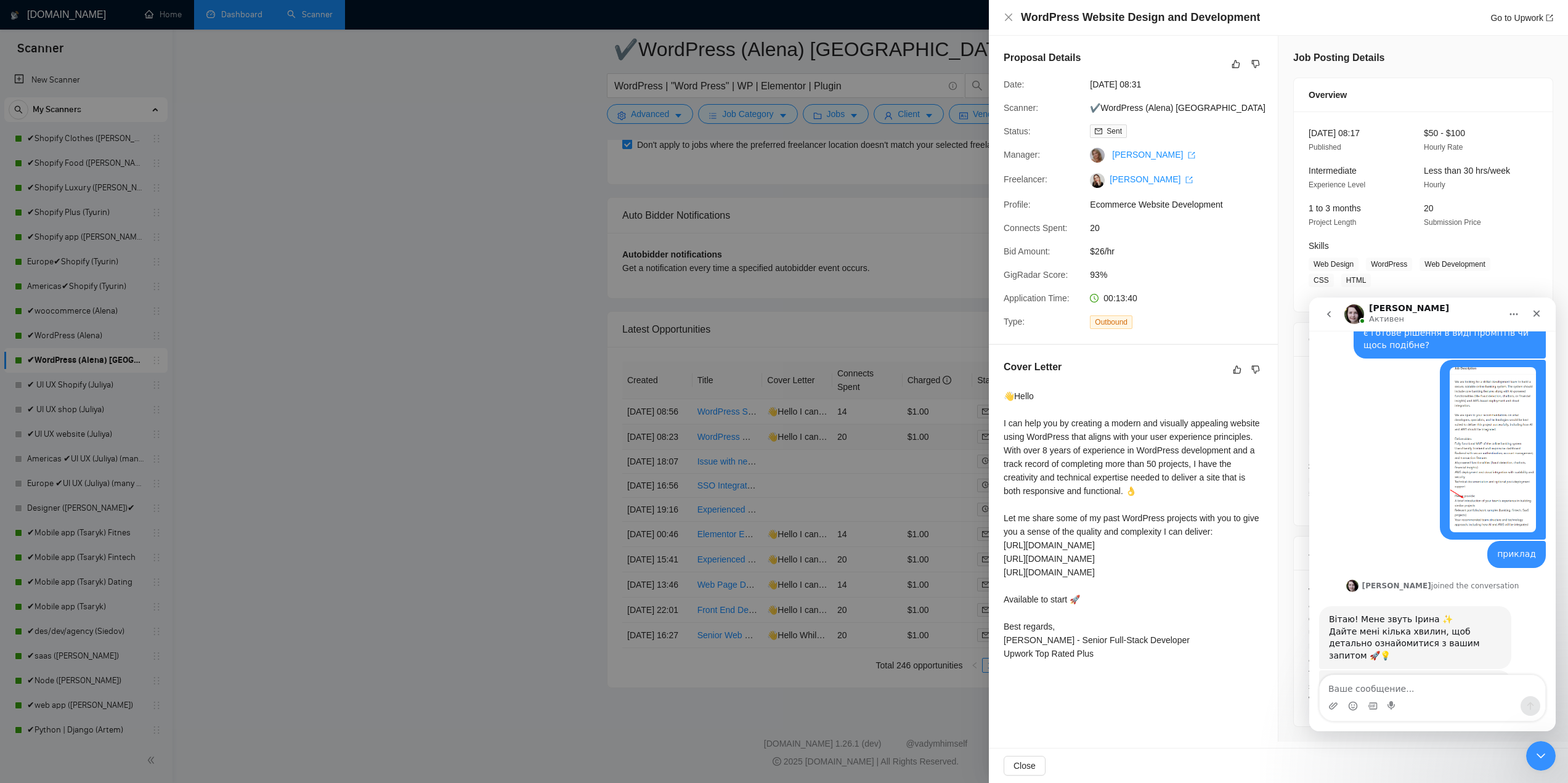
click at [846, 390] on div at bounding box center [784, 392] width 1568 height 783
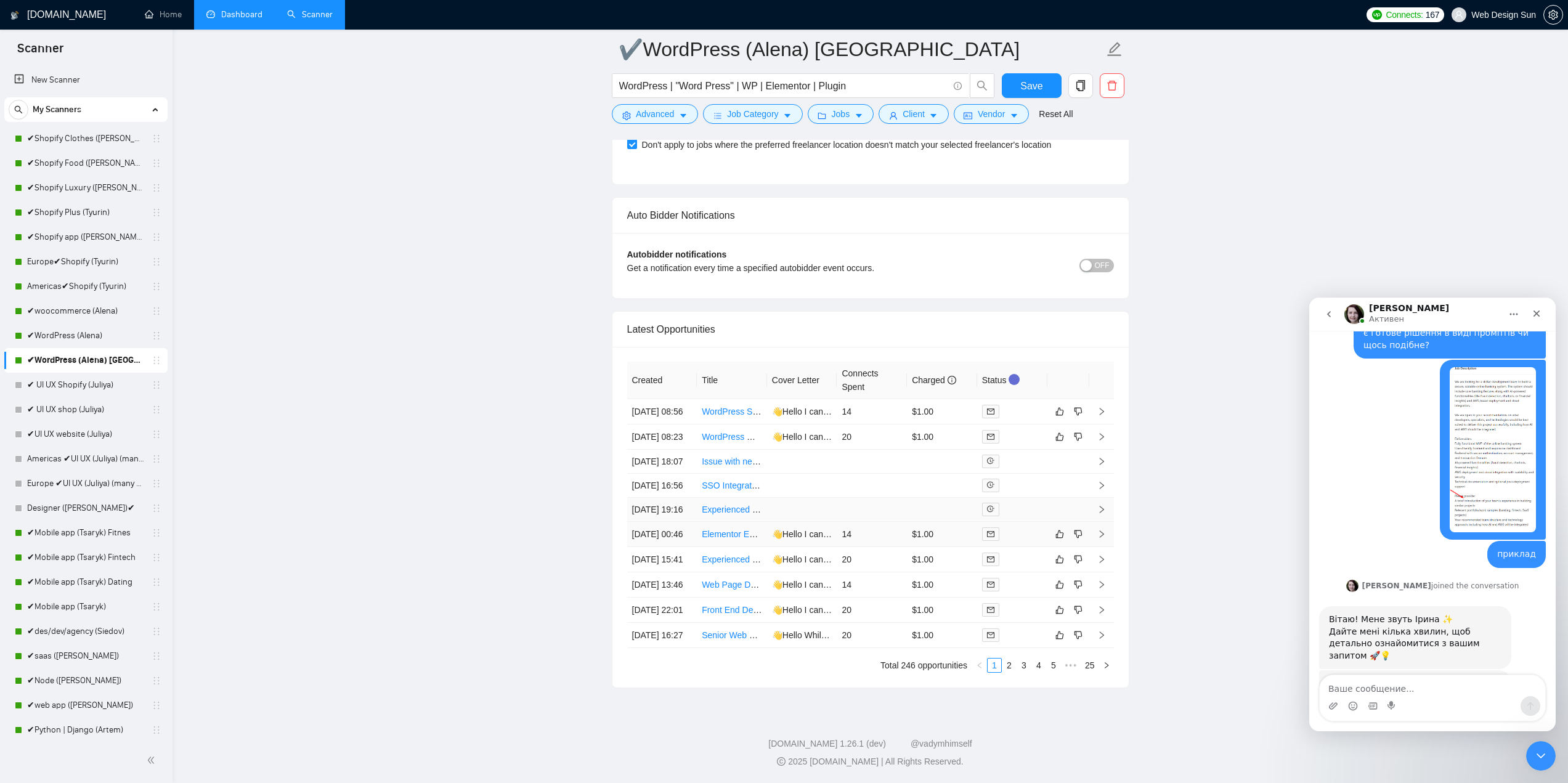
scroll to position [3136, 0]
click at [1011, 668] on link "2" at bounding box center [1009, 666] width 14 height 14
click at [947, 547] on td "$1.00" at bounding box center [942, 559] width 70 height 25
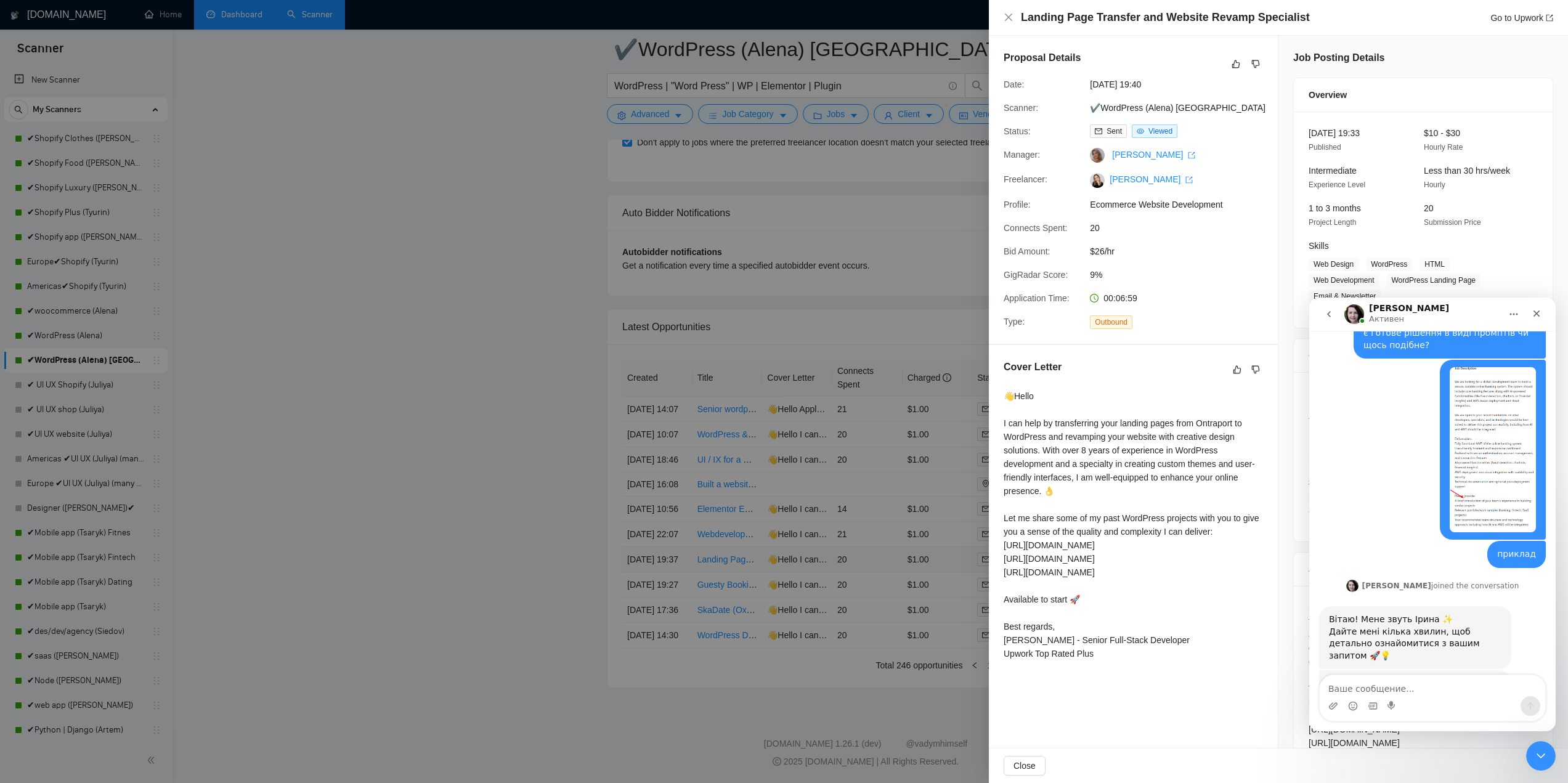
click at [947, 522] on div at bounding box center [784, 392] width 1568 height 783
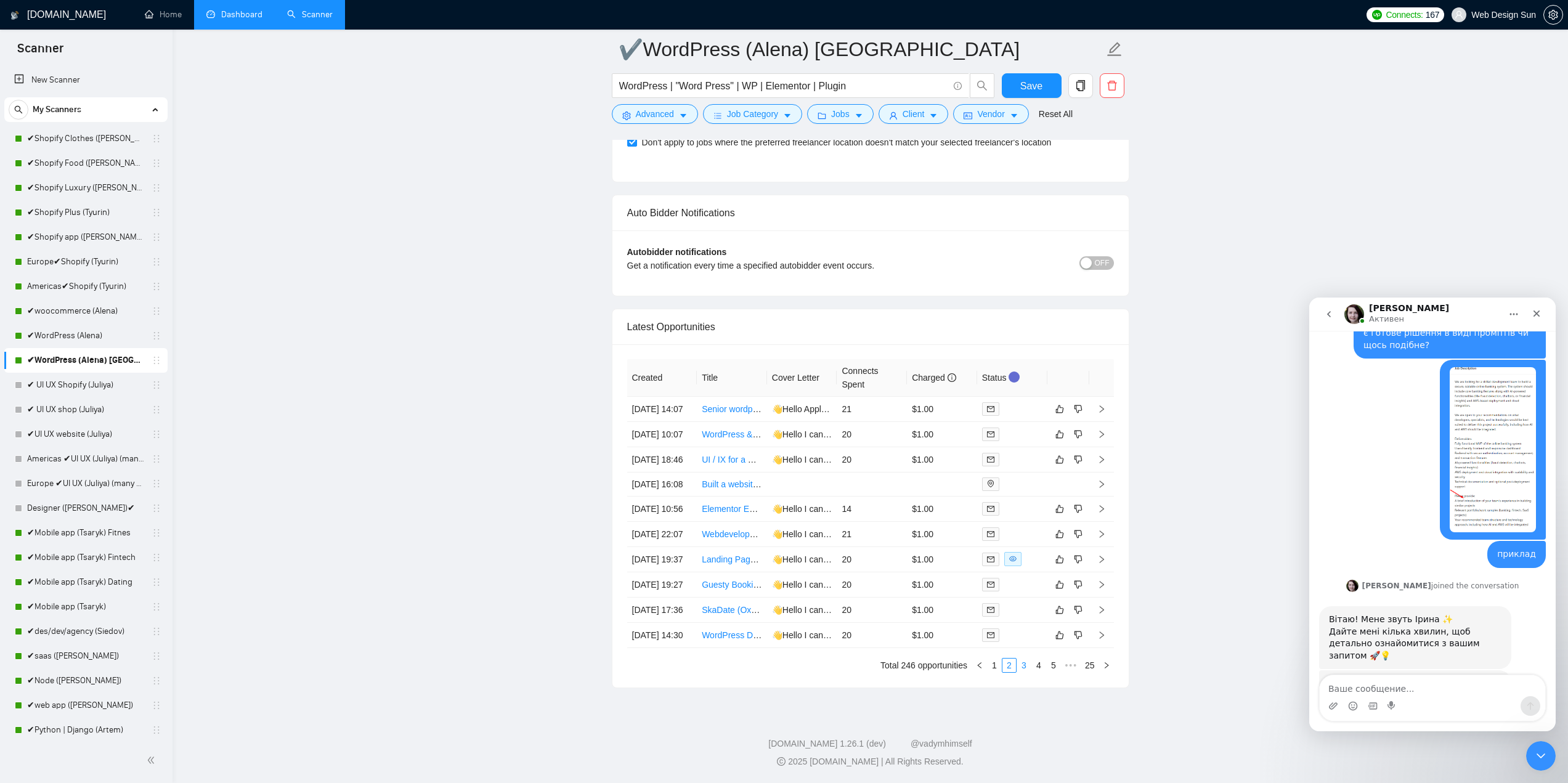
click at [1022, 660] on link "3" at bounding box center [1024, 666] width 14 height 14
click at [938, 400] on td "$1.00" at bounding box center [942, 413] width 70 height 25
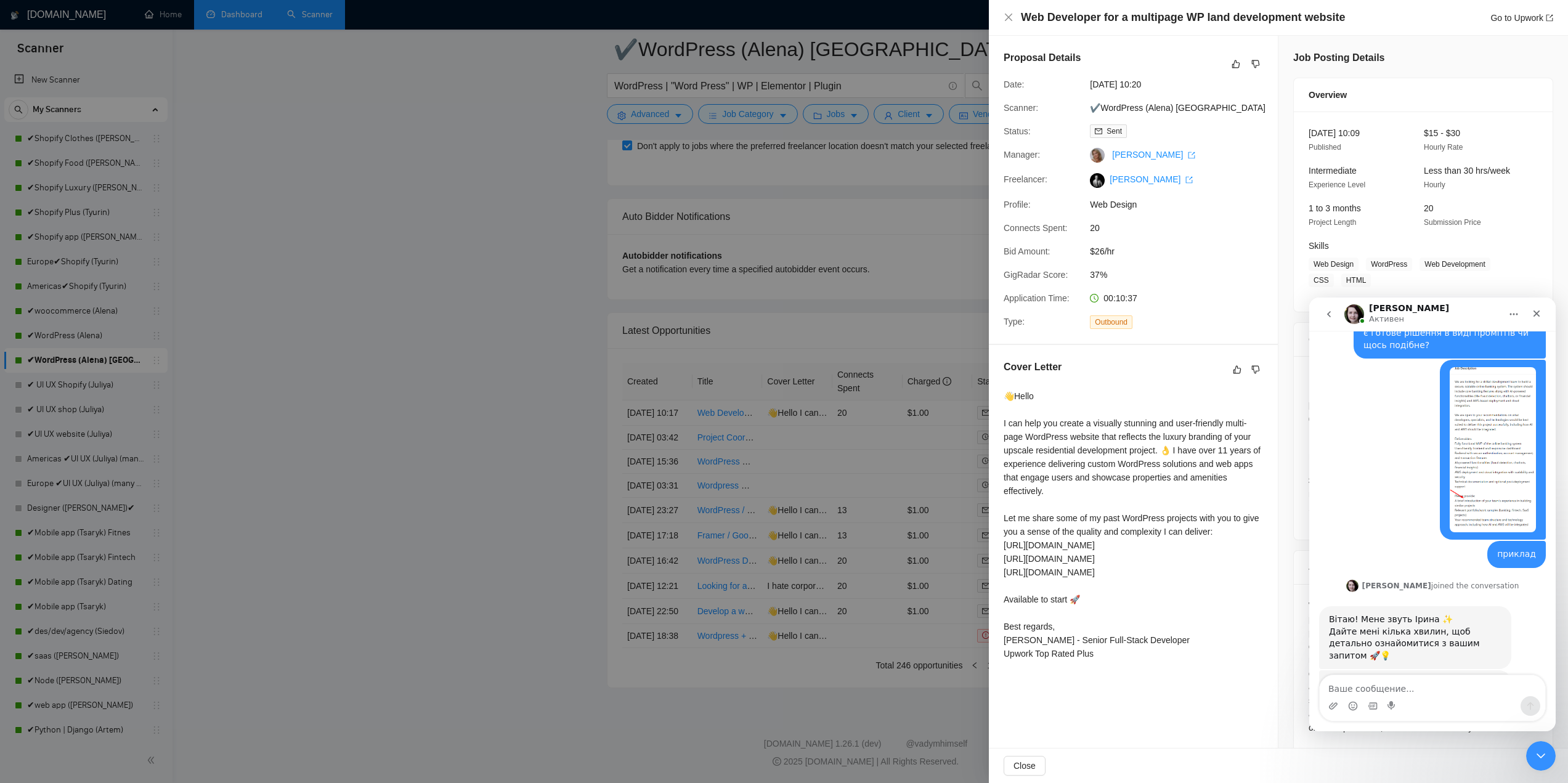
click at [902, 503] on div at bounding box center [784, 392] width 1568 height 783
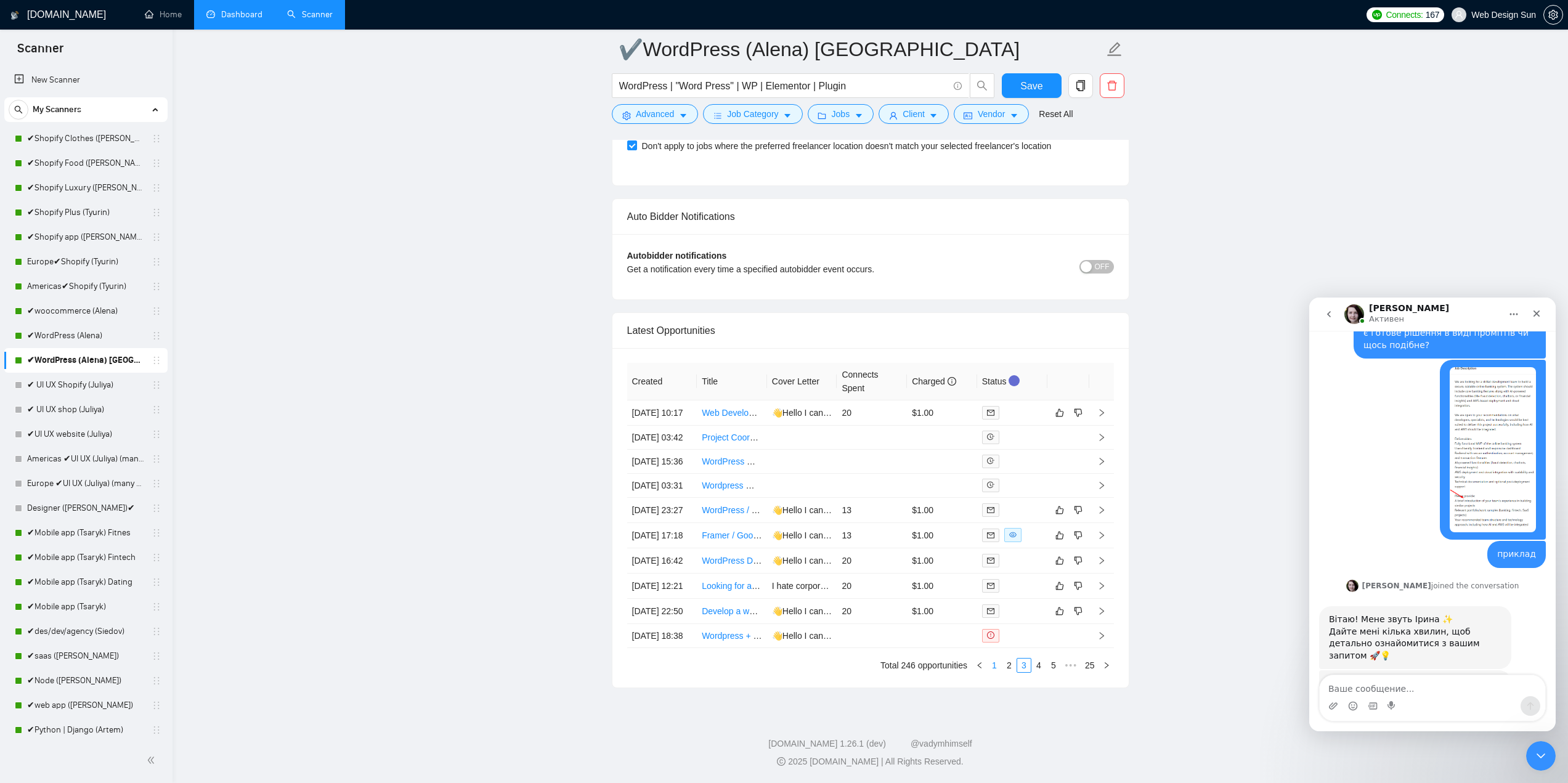
click at [994, 668] on link "1" at bounding box center [994, 666] width 14 height 14
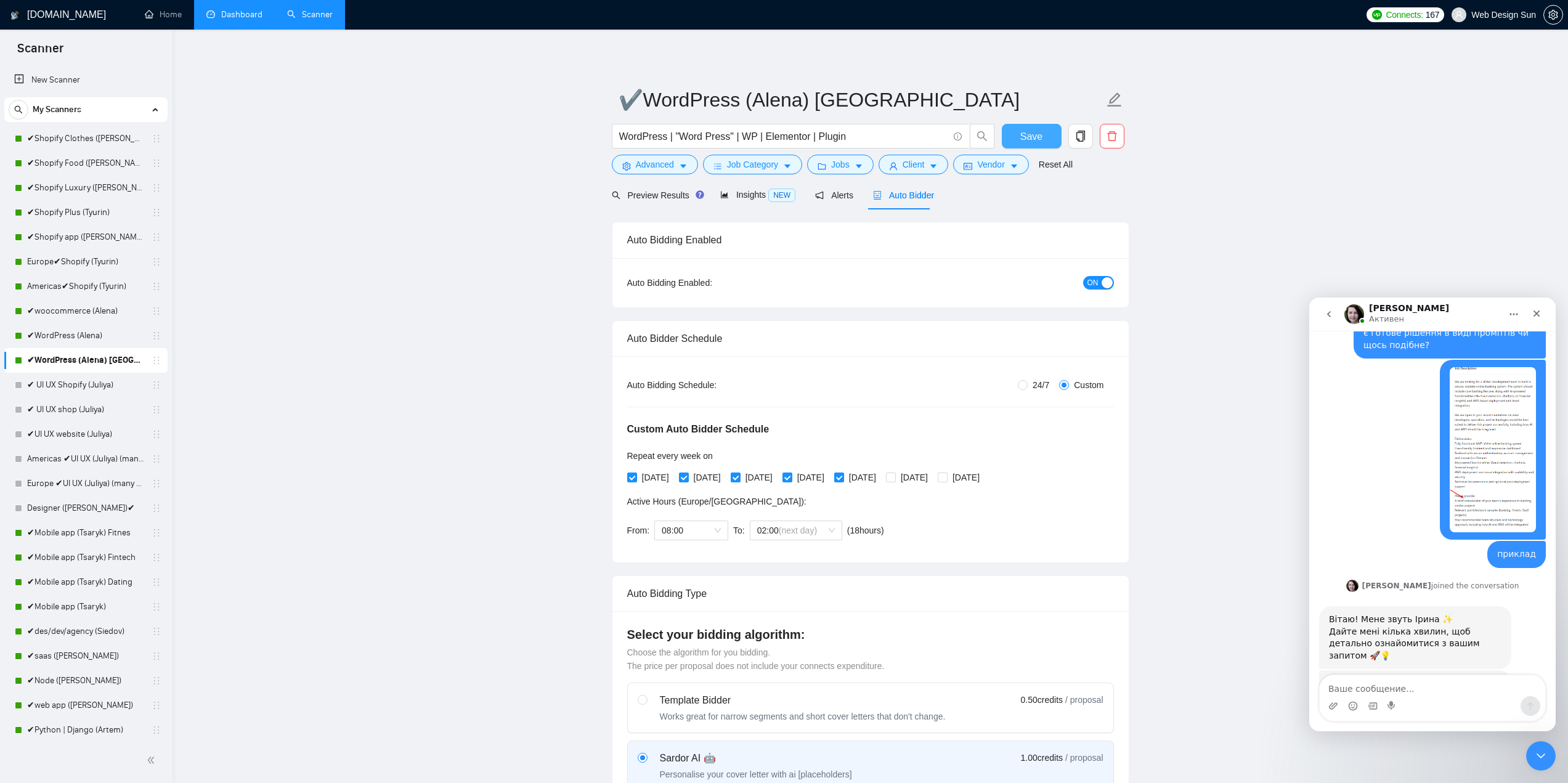
click at [1029, 137] on span "Save" at bounding box center [1031, 136] width 23 height 16
drag, startPoint x: 1365, startPoint y: 673, endPoint x: 1365, endPoint y: 681, distance: 8.0
click at [1367, 673] on div "Дякую за додаткову інформацію! Я ознайомлюся ближче з вашим кейсом та повернусь…" at bounding box center [1432, 722] width 226 height 102
click at [1365, 681] on textarea "Ваше сообщение..." at bounding box center [1432, 685] width 226 height 21
type textarea "l"
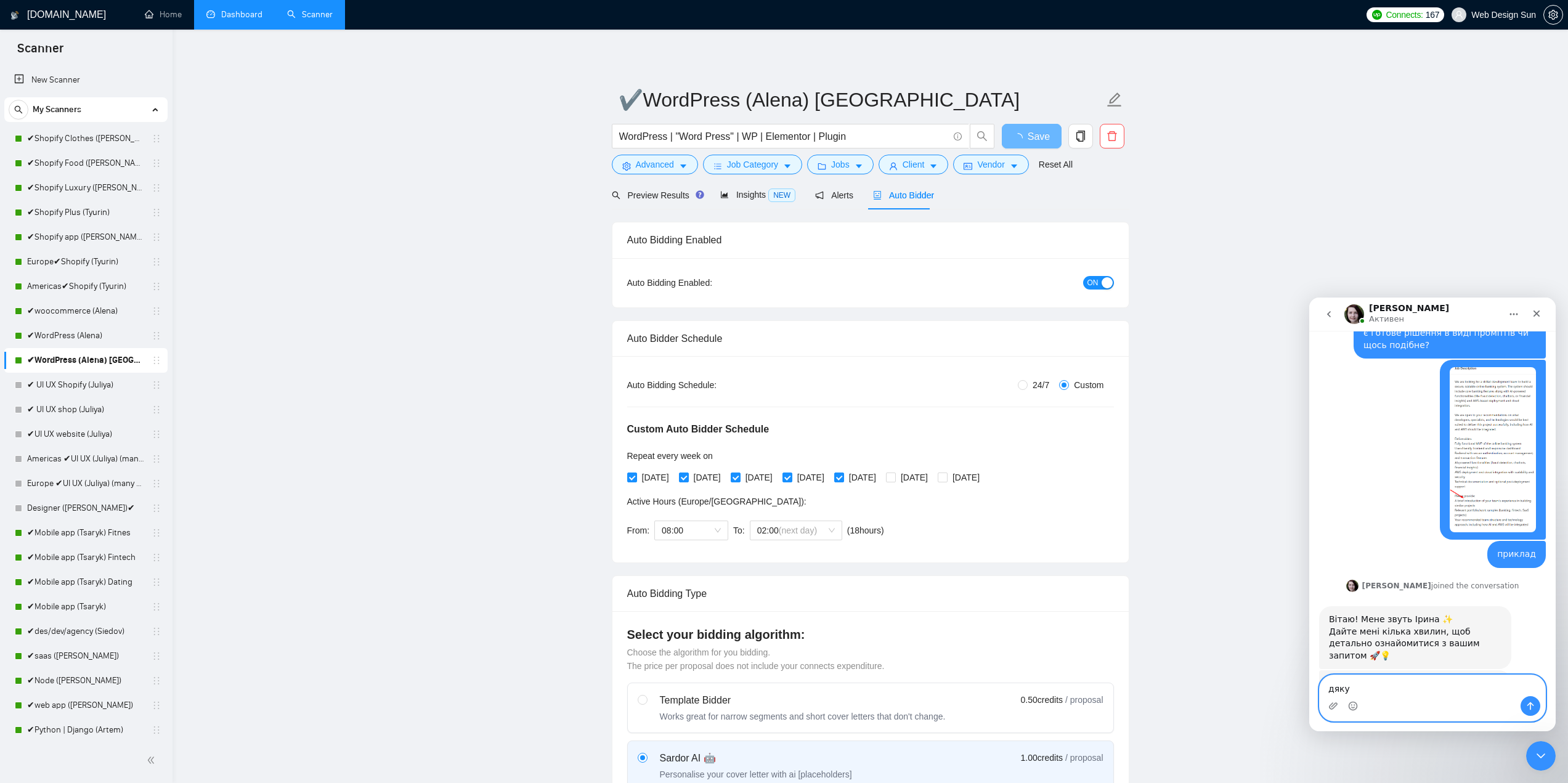
type textarea "дякую"
type textarea "дякую, чекаю"
click at [1527, 705] on icon "Отправить сообщение…" at bounding box center [1530, 707] width 7 height 8
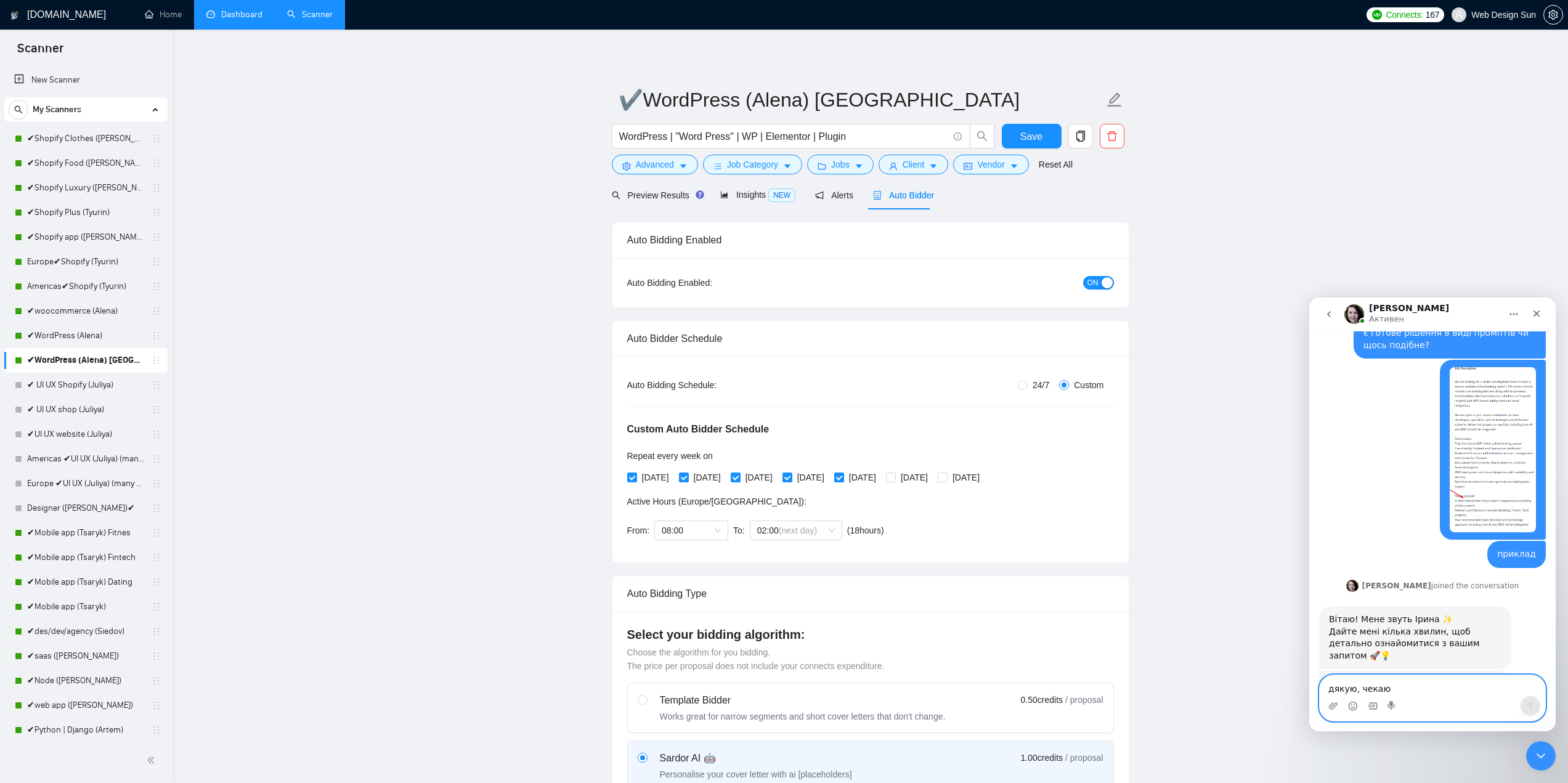
scroll to position [1655, 0]
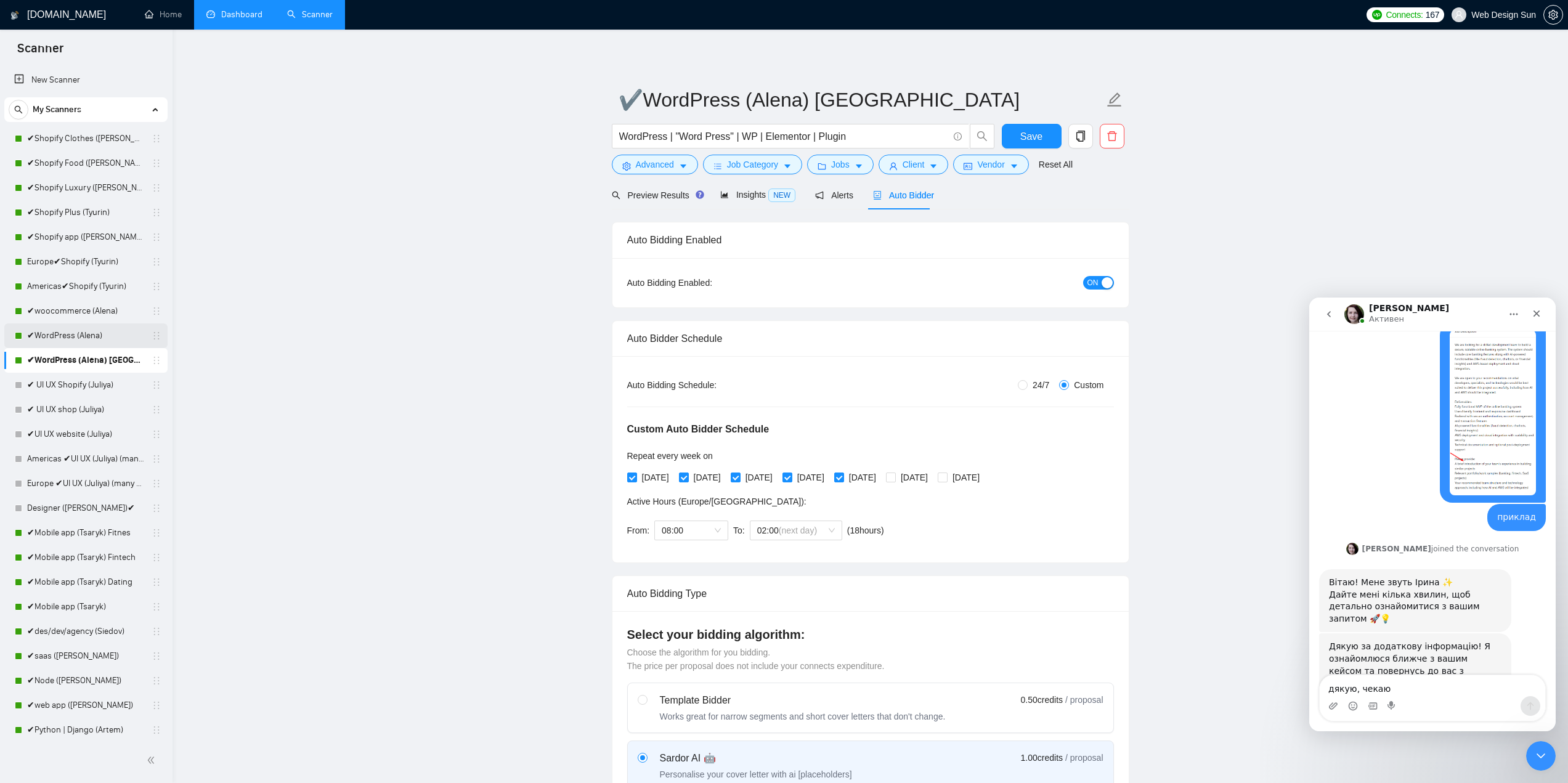
drag, startPoint x: 93, startPoint y: 308, endPoint x: 102, endPoint y: 325, distance: 19.2
click at [93, 308] on link "✔woocommerce (Alena)" at bounding box center [86, 311] width 117 height 25
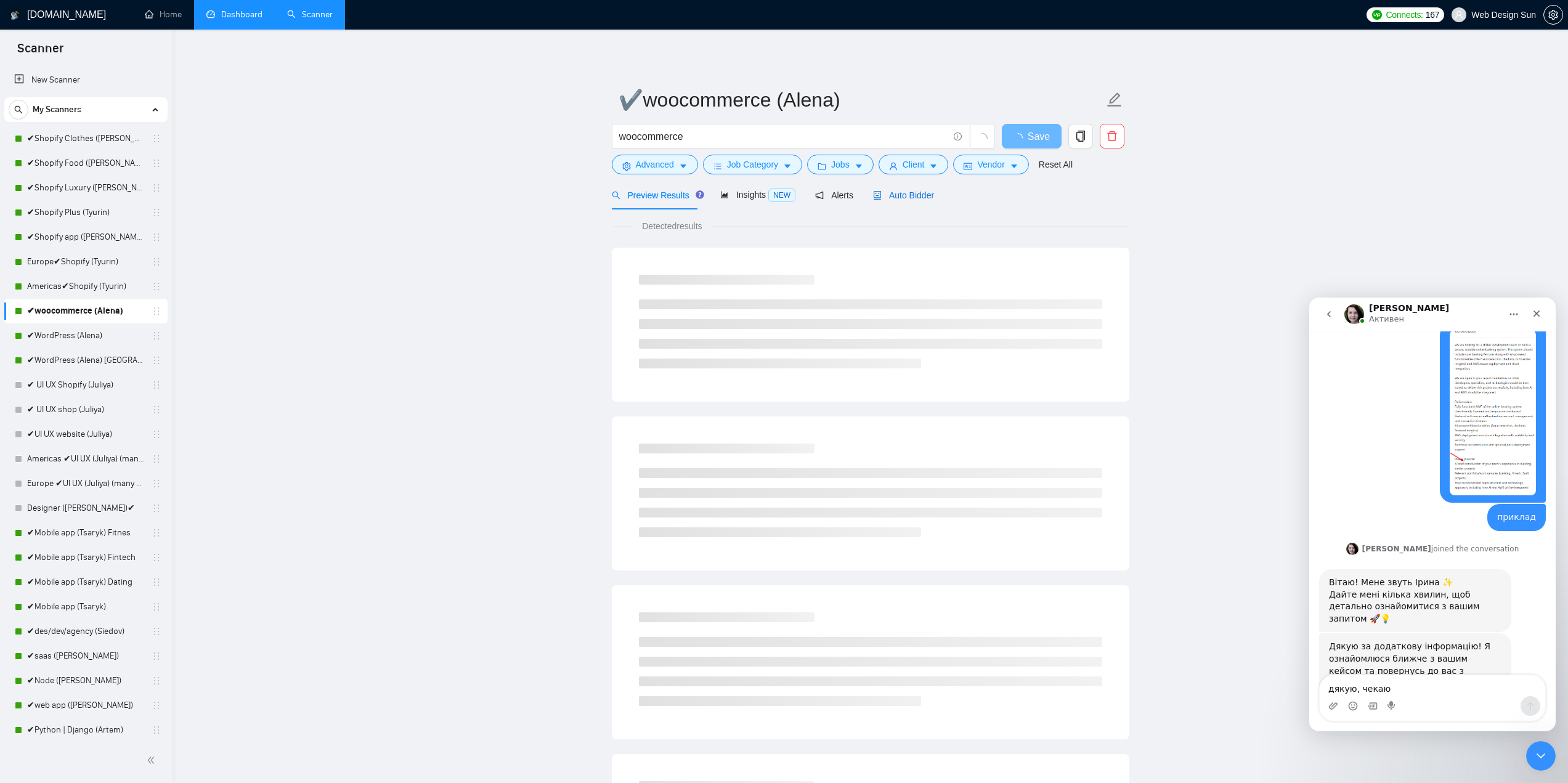
click at [889, 197] on span "Auto Bidder" at bounding box center [903, 195] width 61 height 10
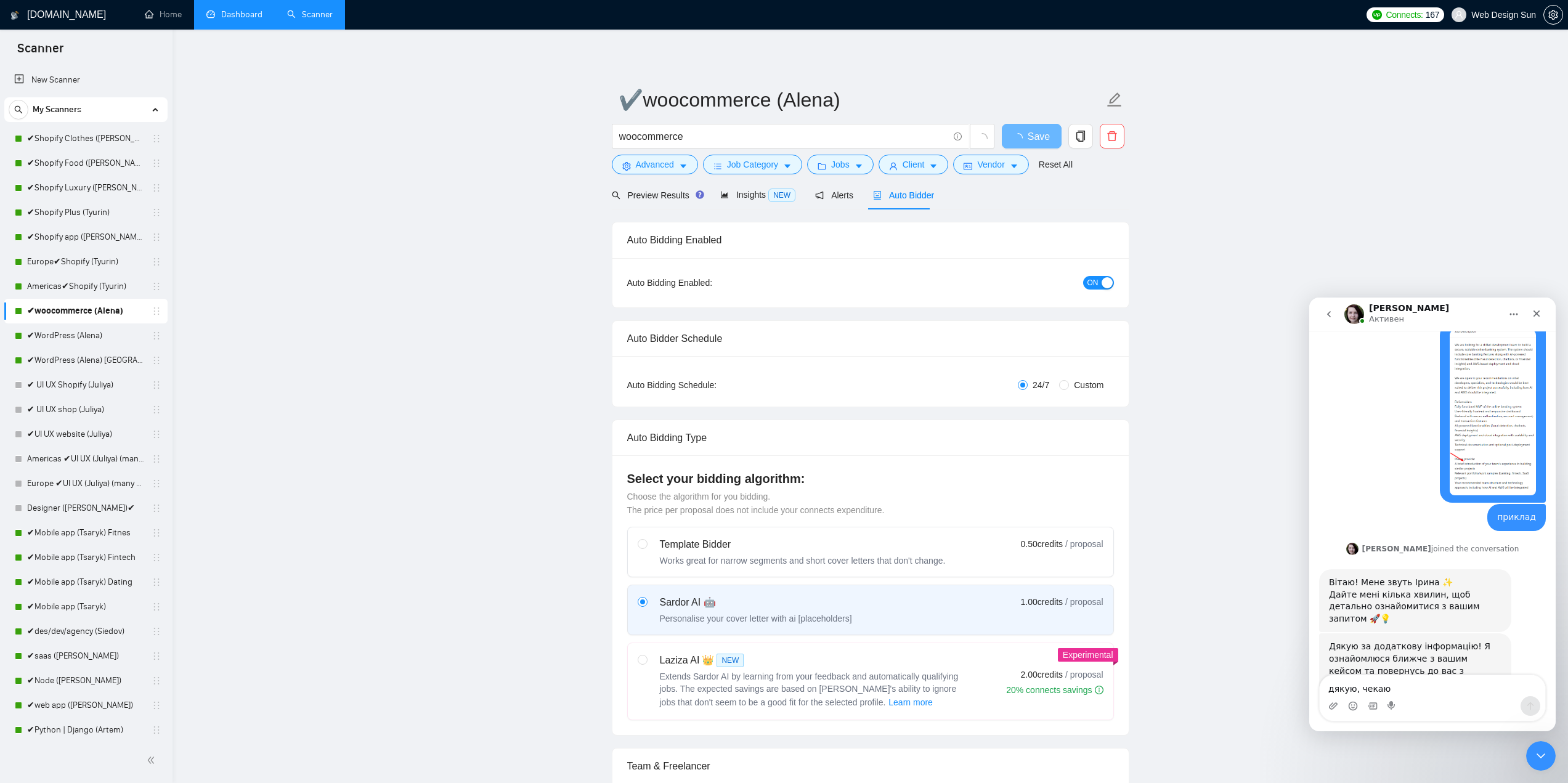
radio input "false"
radio input "true"
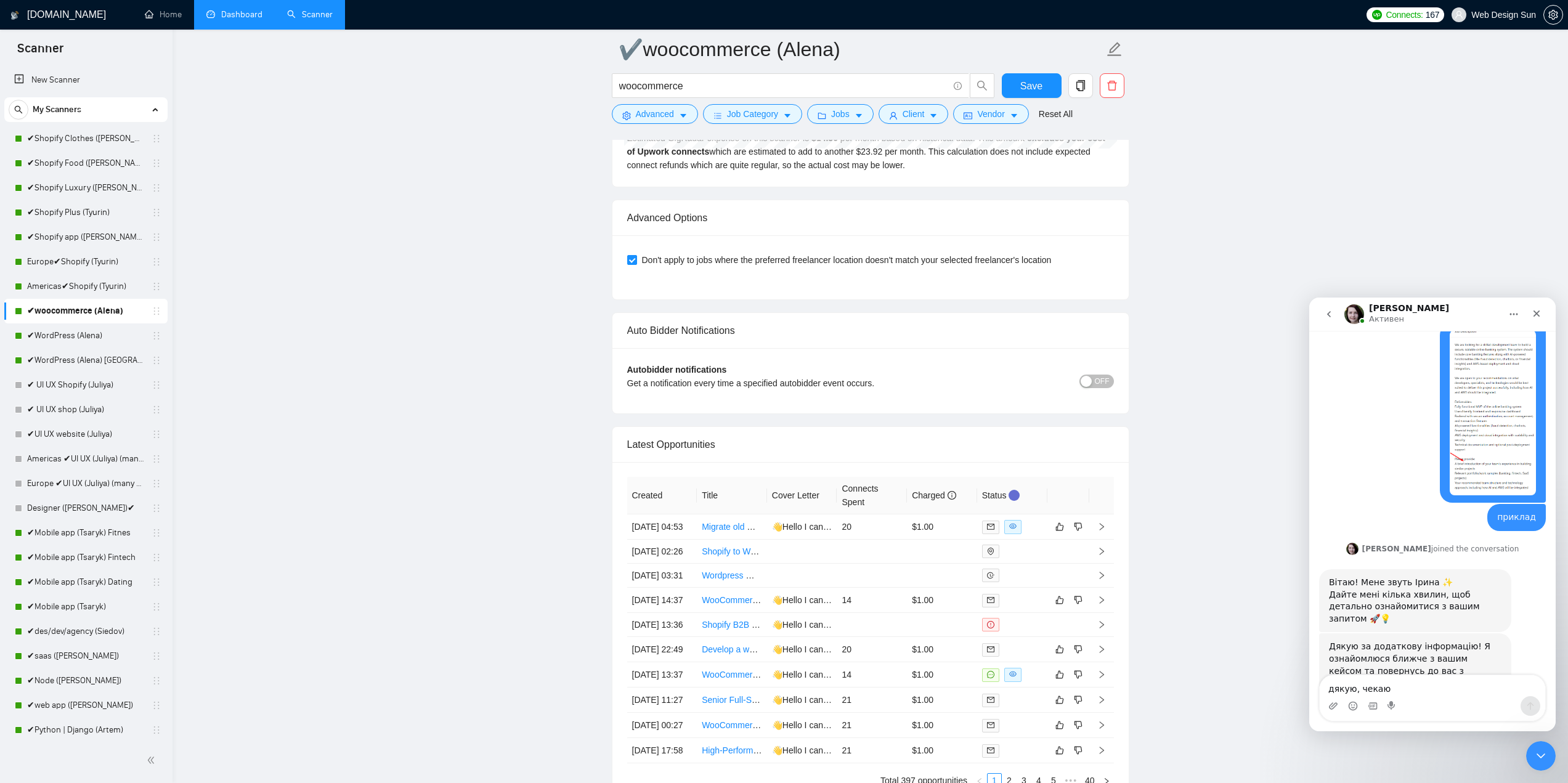
scroll to position [3019, 0]
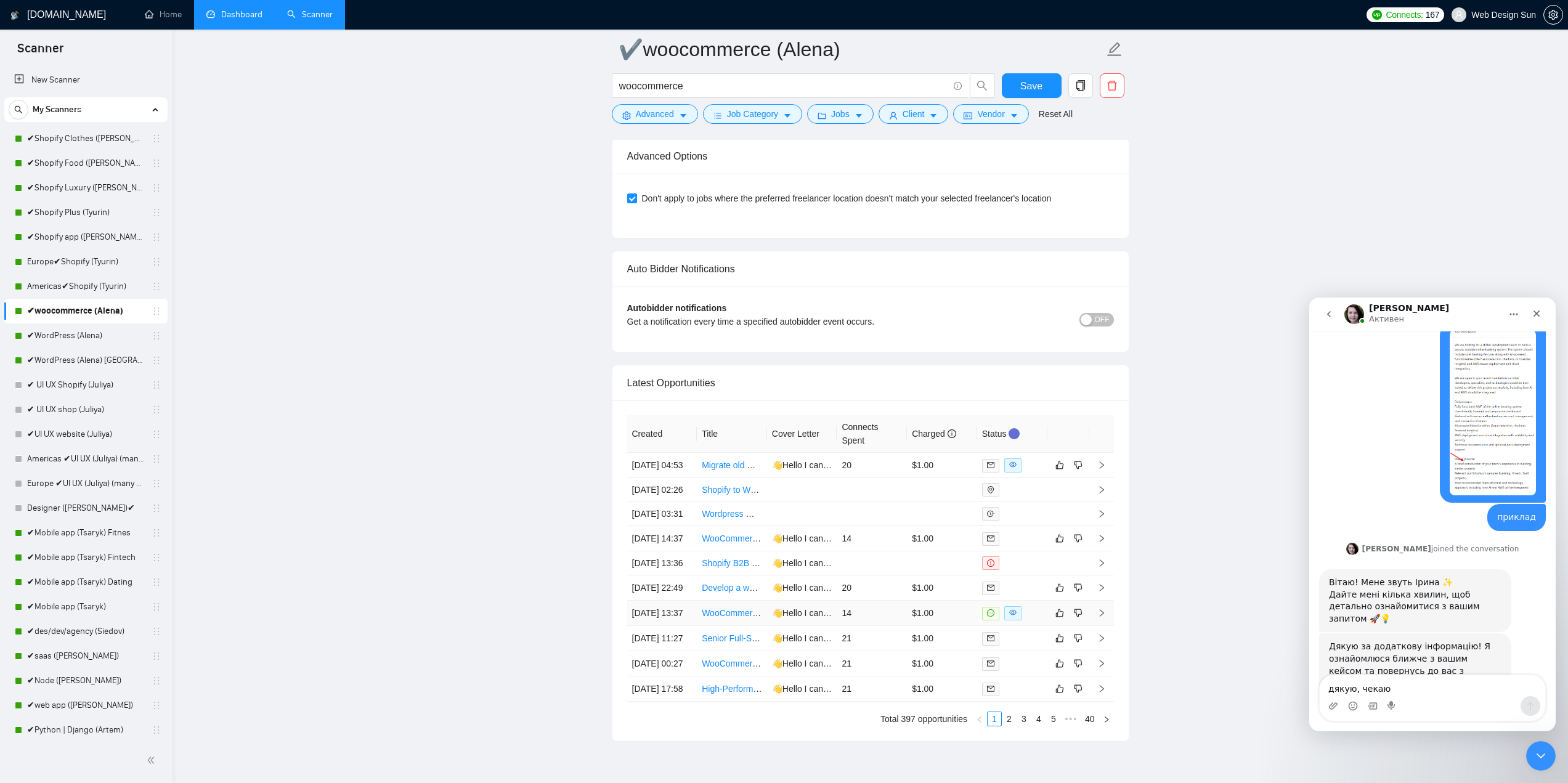
click at [952, 626] on td "$1.00" at bounding box center [942, 613] width 70 height 25
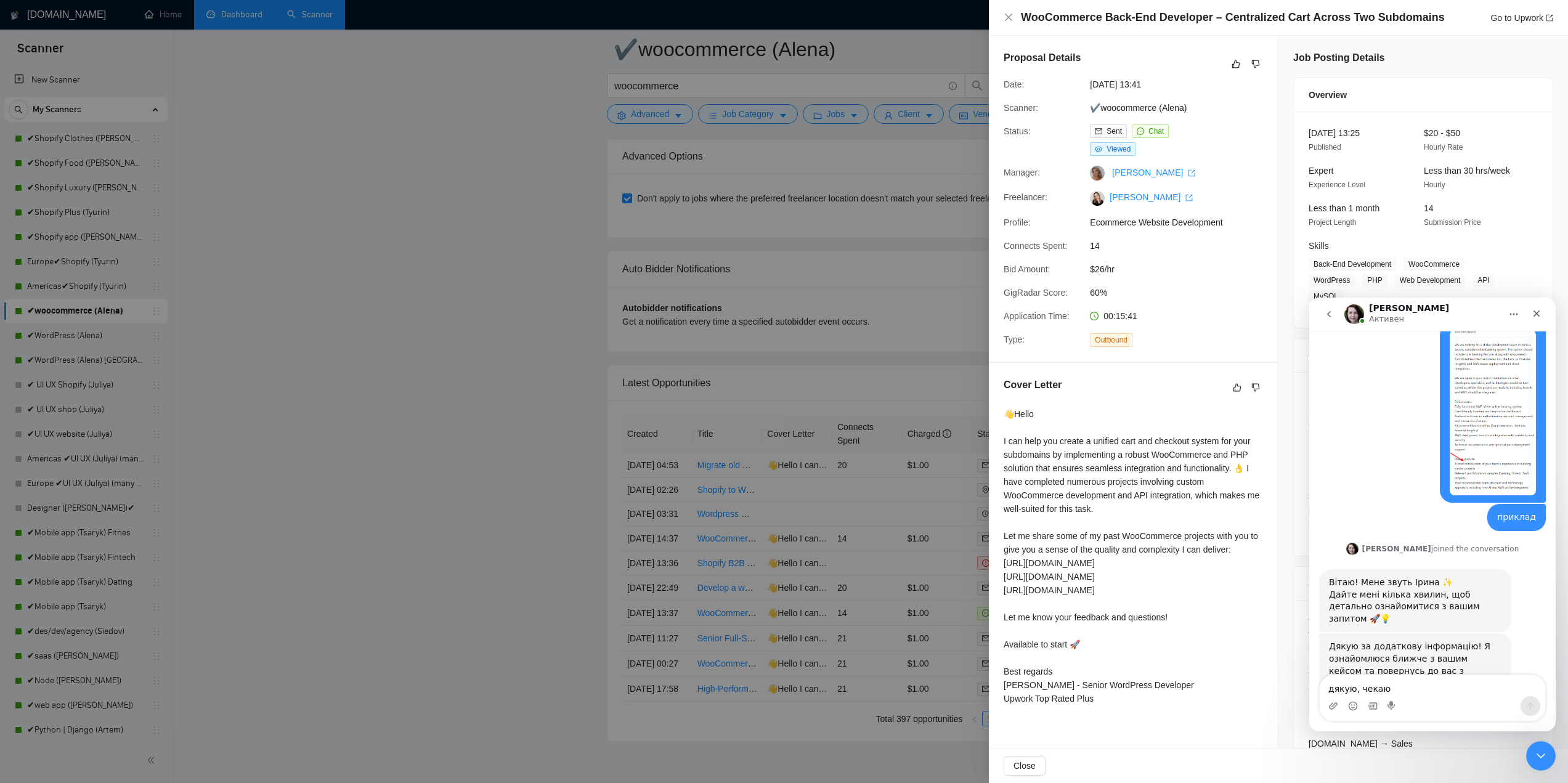
click at [448, 489] on div at bounding box center [784, 392] width 1568 height 783
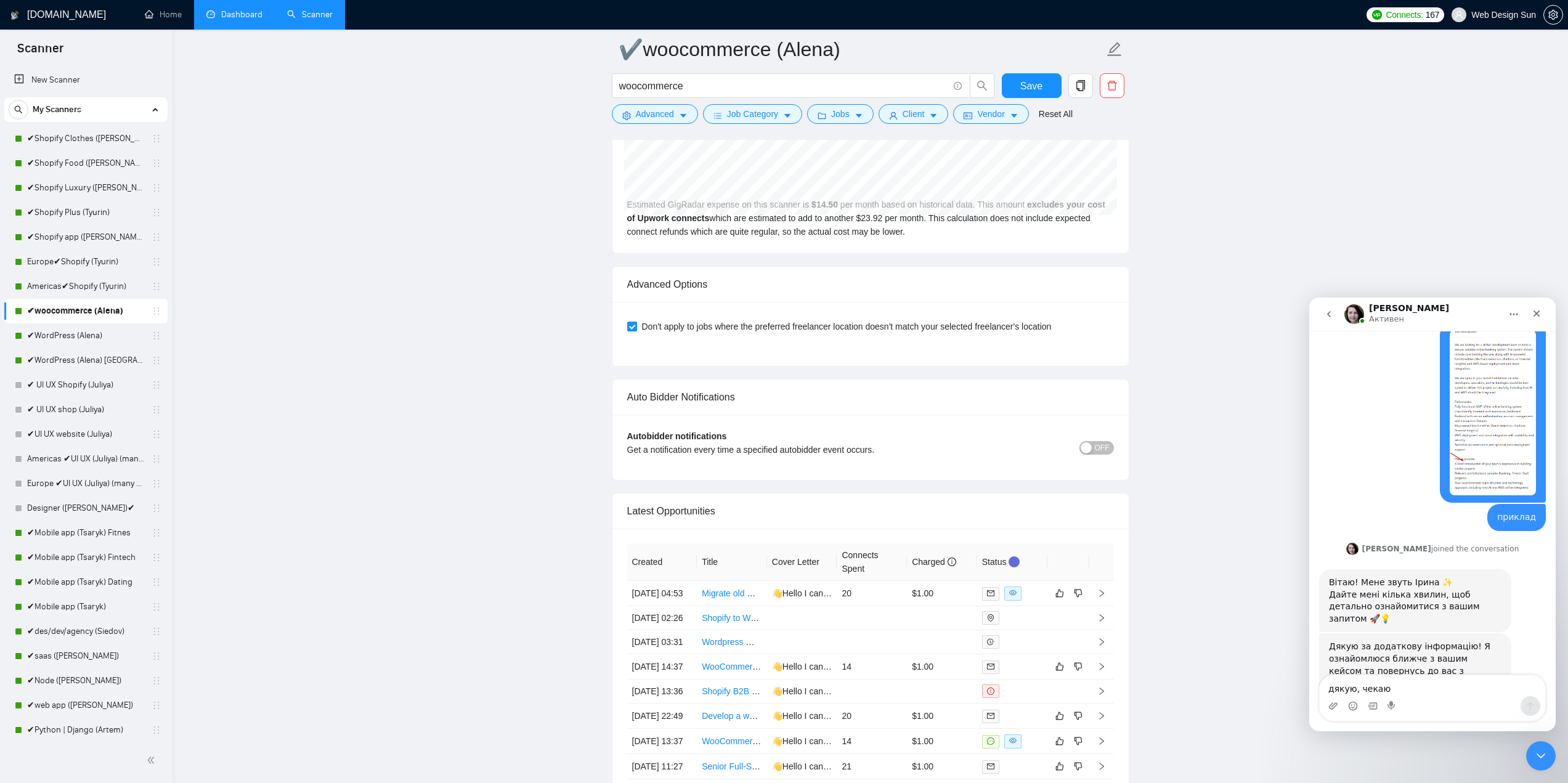
scroll to position [2829, 0]
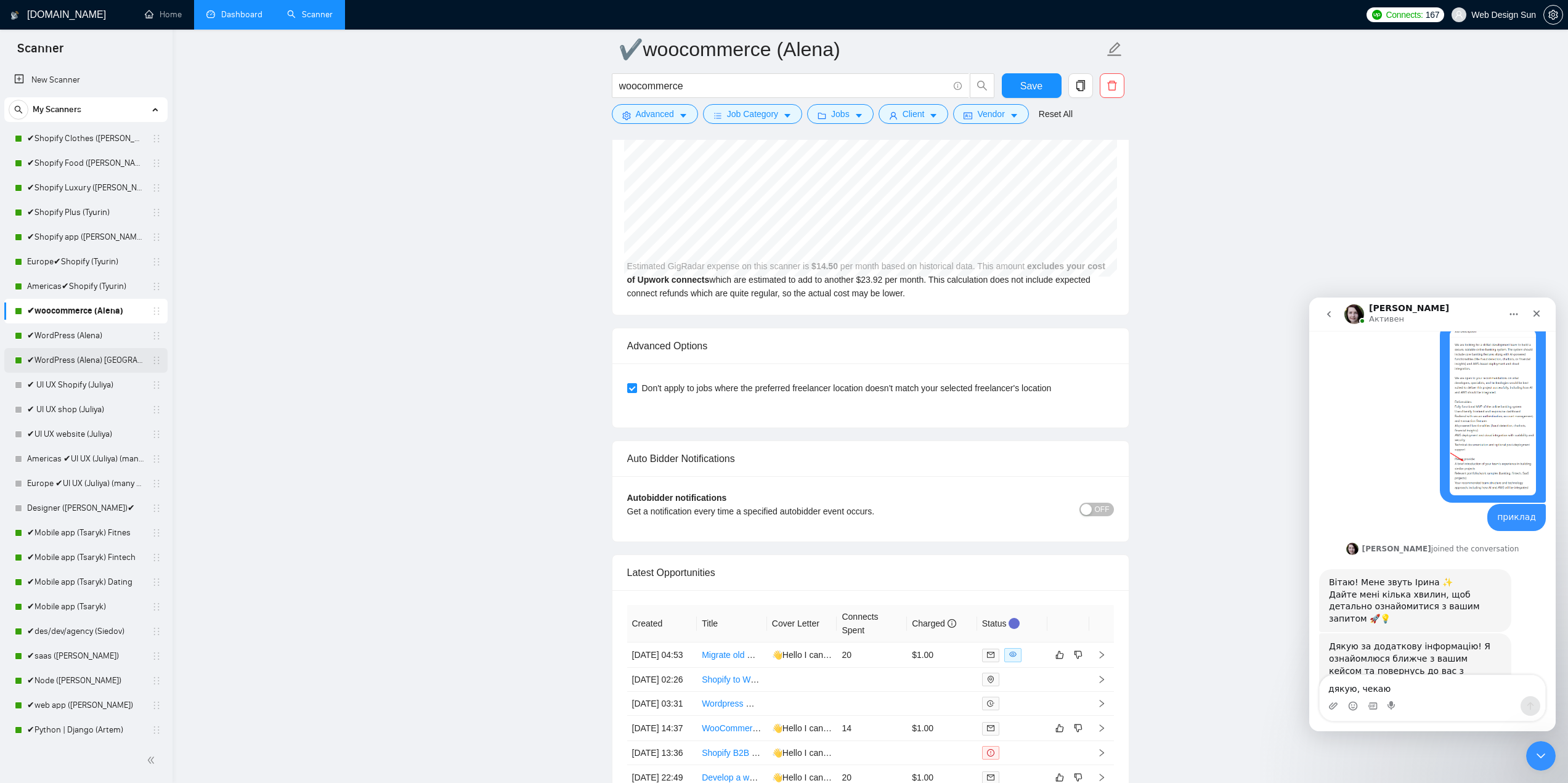
click at [92, 357] on link "✔WordPress (Alena) [GEOGRAPHIC_DATA]" at bounding box center [86, 360] width 117 height 25
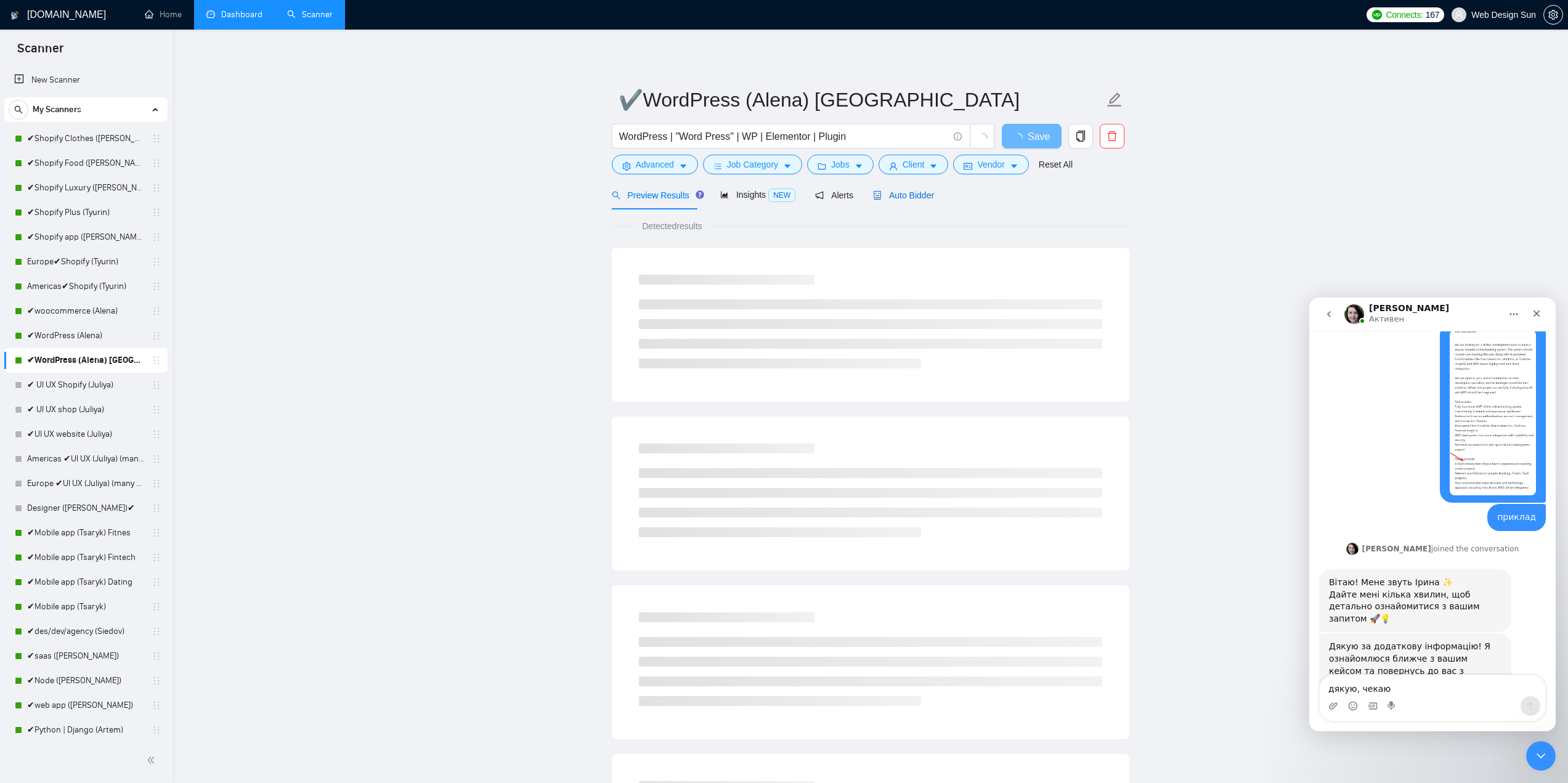
click at [883, 188] on div "Auto Bidder" at bounding box center [903, 195] width 61 height 14
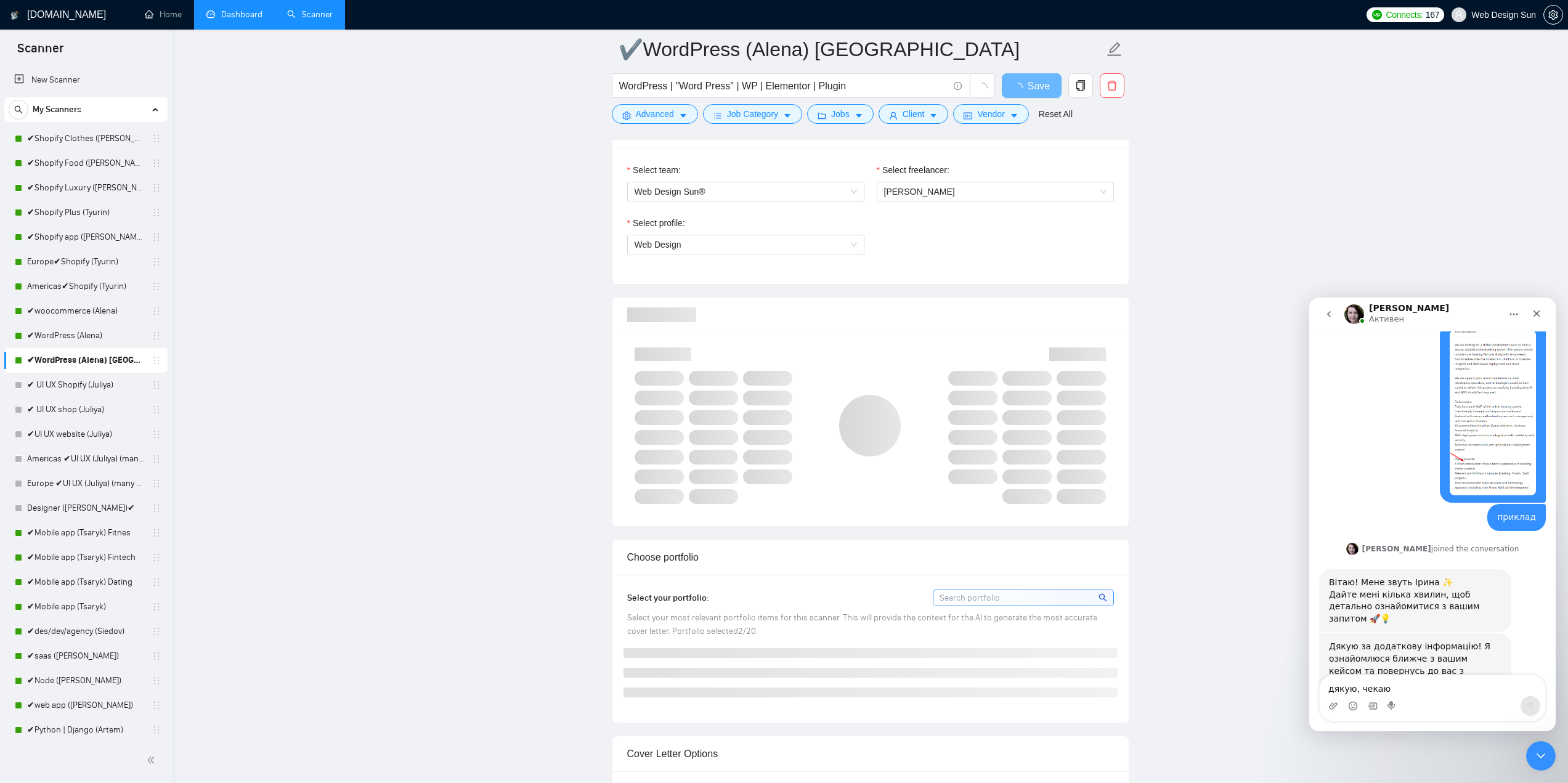
scroll to position [739, 0]
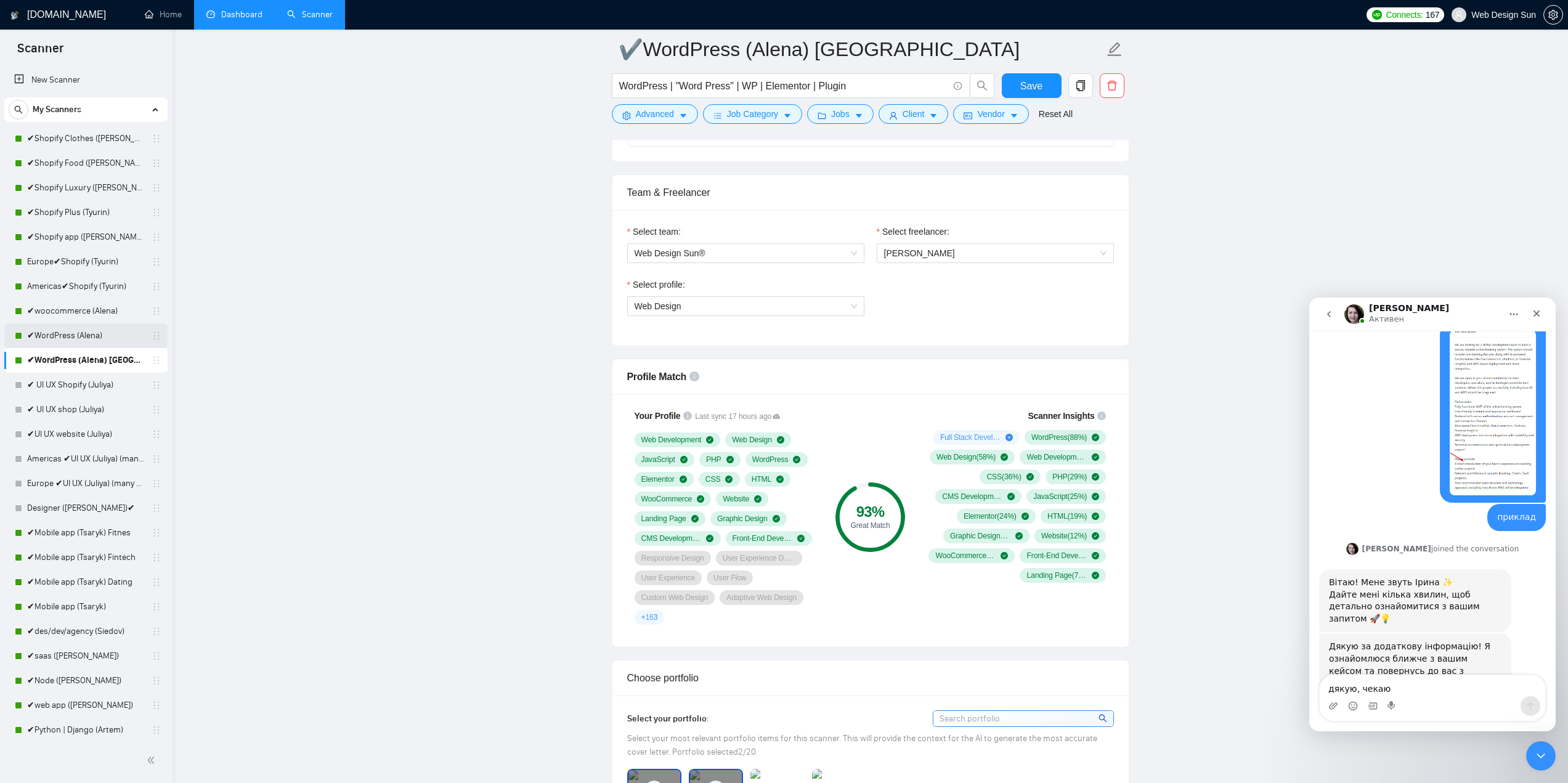
click at [113, 336] on link "✔WordPress (Alena)" at bounding box center [86, 336] width 117 height 25
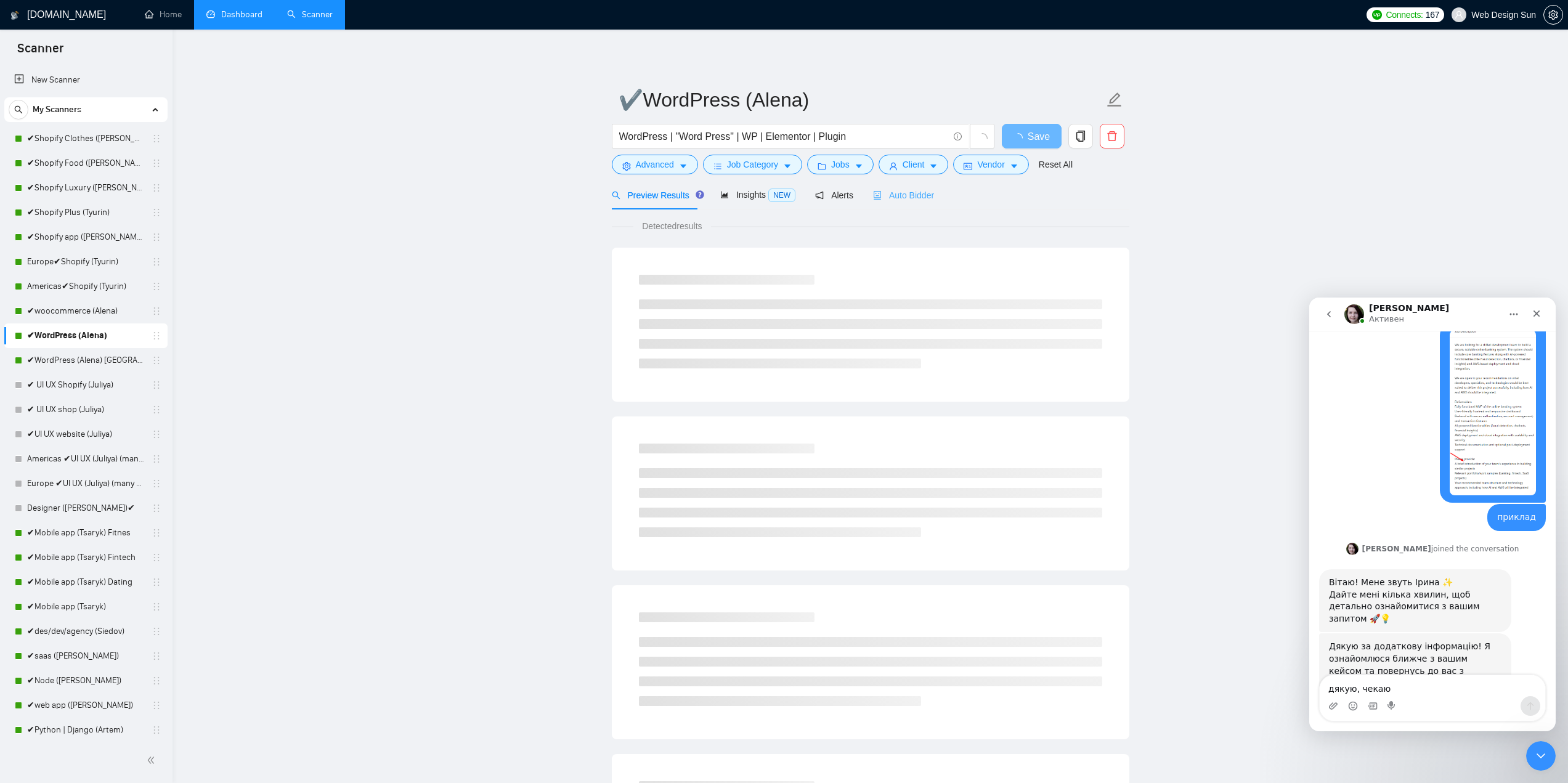
click at [896, 205] on div "Auto Bidder" at bounding box center [903, 195] width 61 height 29
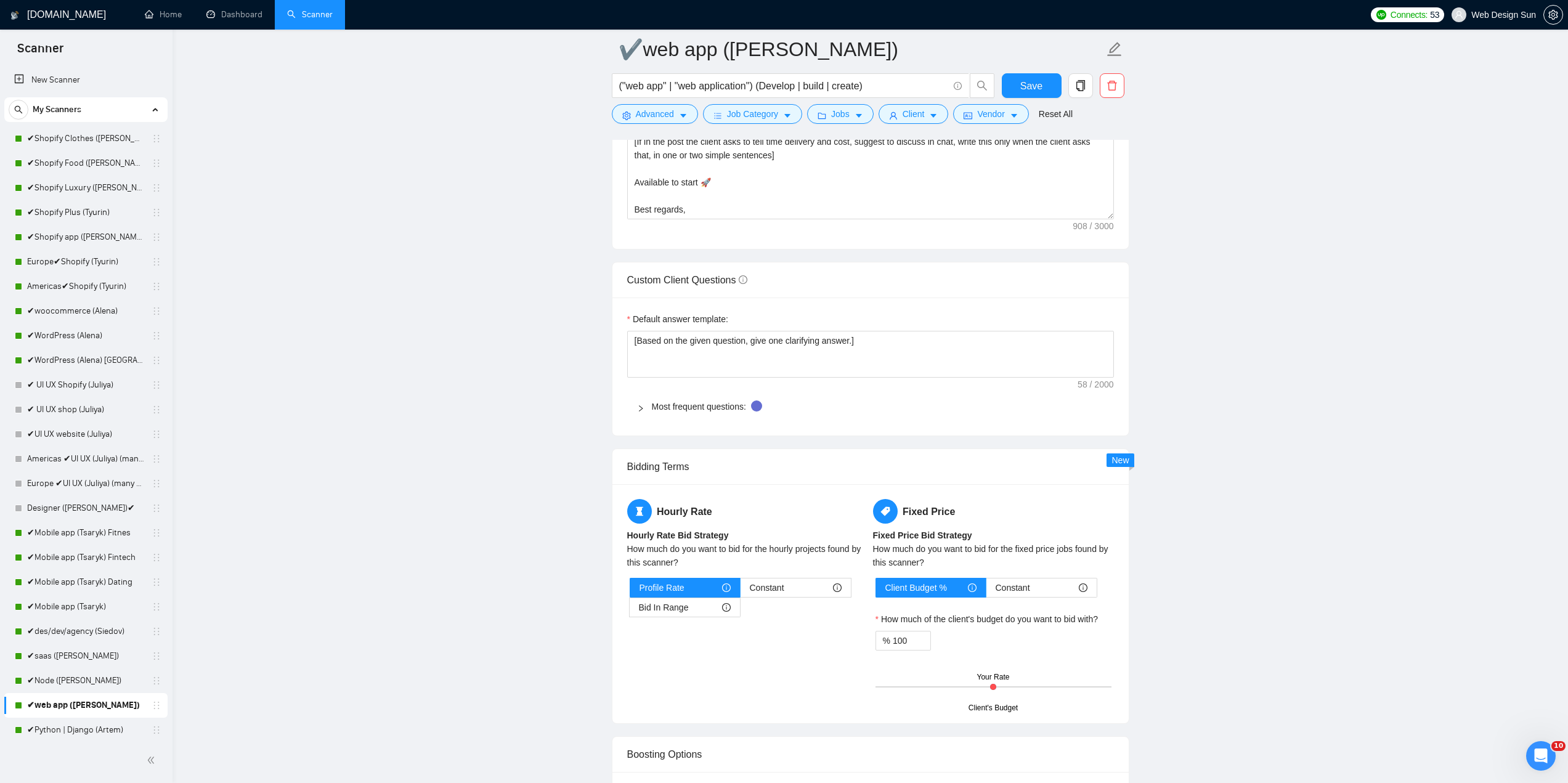
scroll to position [27, 0]
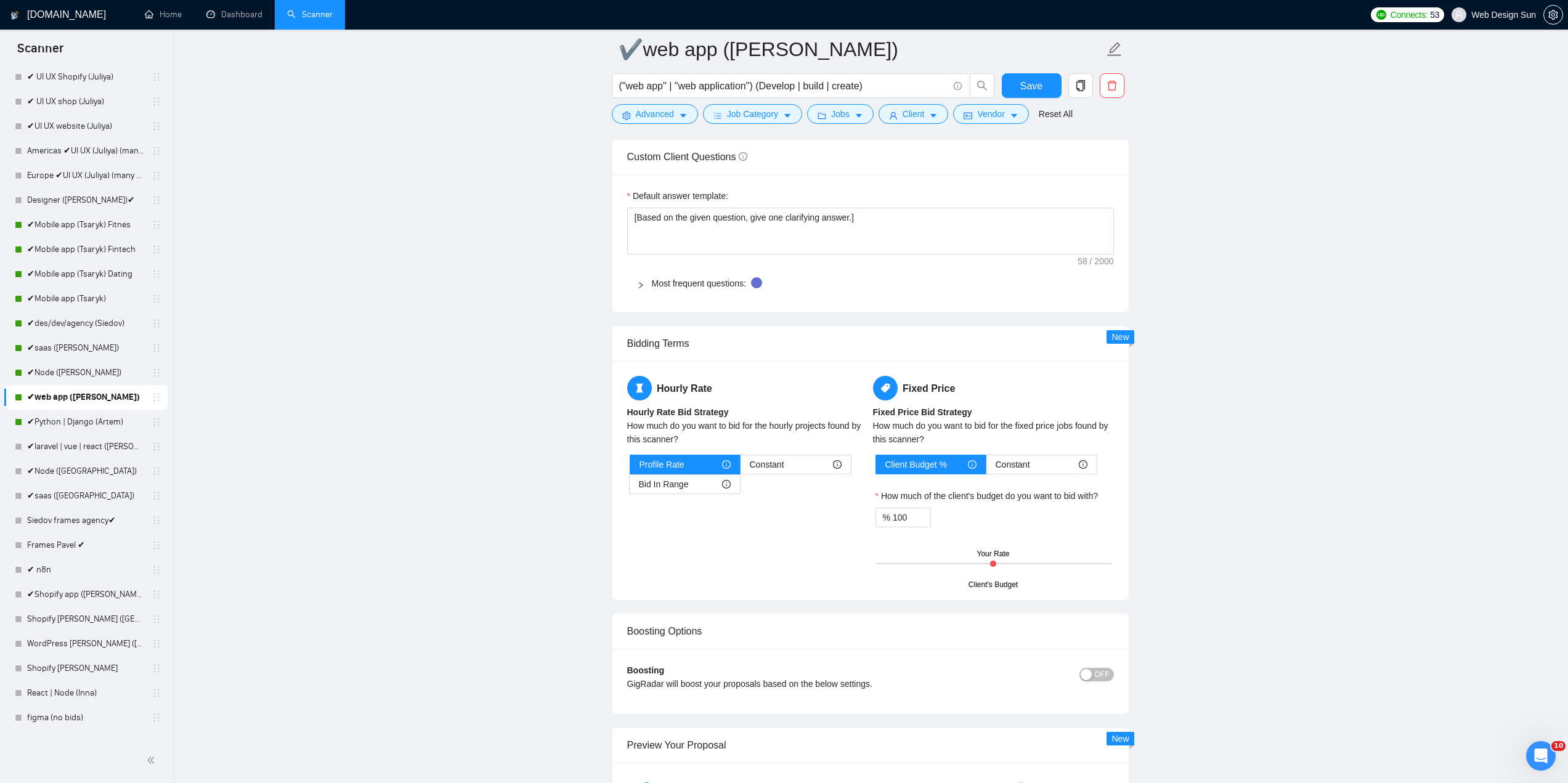
scroll to position [1910, 0]
